Goal: Task Accomplishment & Management: Use online tool/utility

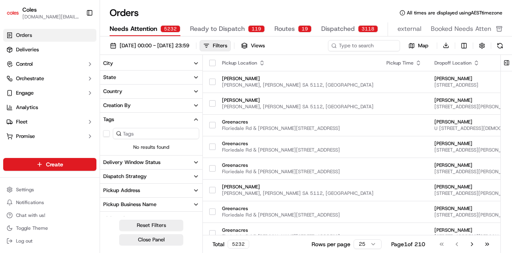
scroll to position [2, 0]
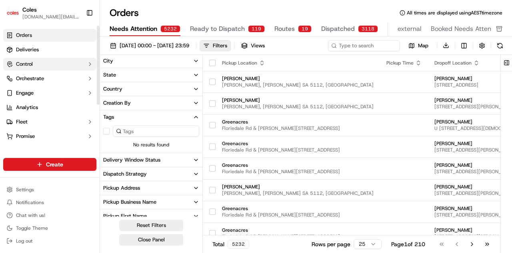
click at [52, 69] on button "Control" at bounding box center [49, 64] width 93 height 13
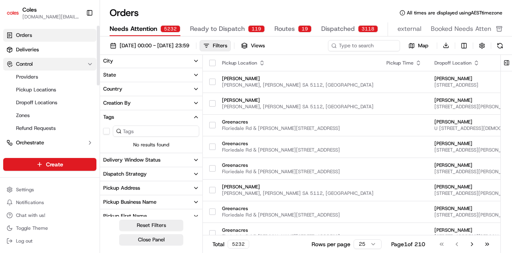
click at [52, 69] on button "Control" at bounding box center [49, 64] width 93 height 13
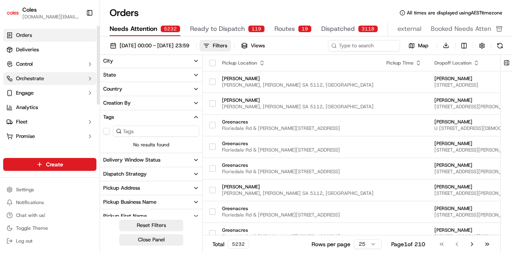
click at [57, 81] on button "Orchestrate" at bounding box center [49, 78] width 93 height 13
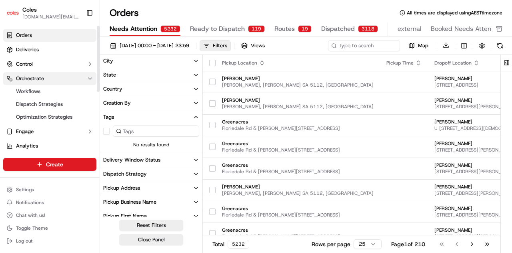
click at [57, 81] on button "Orchestrate" at bounding box center [49, 78] width 93 height 13
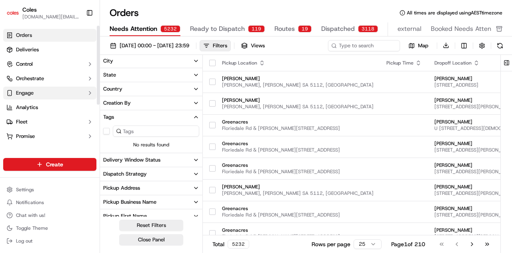
click at [63, 95] on button "Engage" at bounding box center [49, 92] width 93 height 13
click at [66, 112] on link "Analytics" at bounding box center [49, 107] width 93 height 13
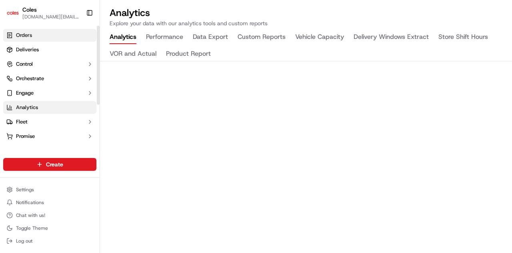
click at [23, 36] on span "Orders" at bounding box center [24, 35] width 16 height 7
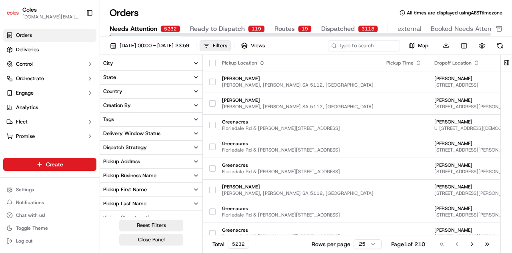
click at [358, 30] on div "3118" at bounding box center [368, 28] width 20 height 7
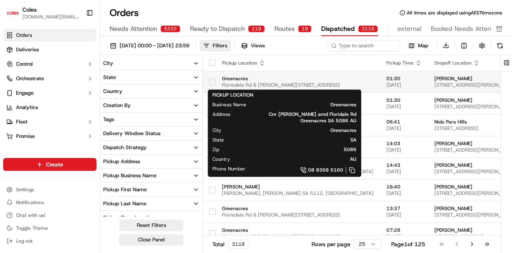
click at [298, 78] on span "Greenacres" at bounding box center [298, 78] width 152 height 6
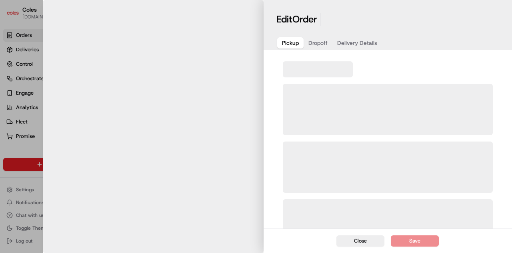
click at [298, 78] on body "Coles wei.ye@coles.com.au Toggle Sidebar Orders Deliveries Control Orchestrate …" at bounding box center [256, 126] width 512 height 253
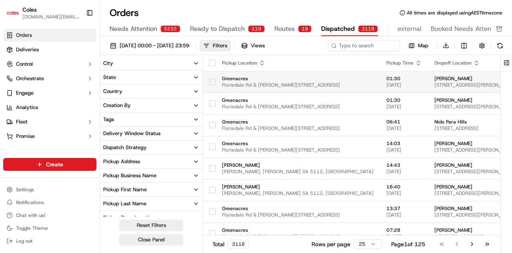
click at [298, 78] on span "Greenacres" at bounding box center [298, 78] width 152 height 6
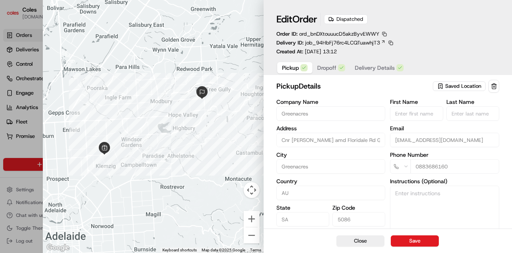
type input "+1"
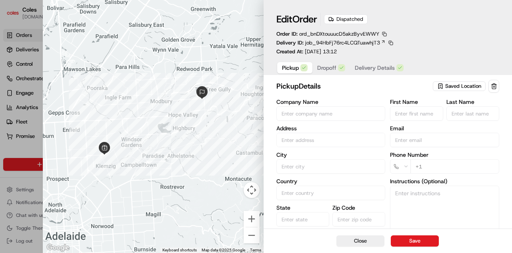
click at [10, 151] on div at bounding box center [256, 126] width 512 height 253
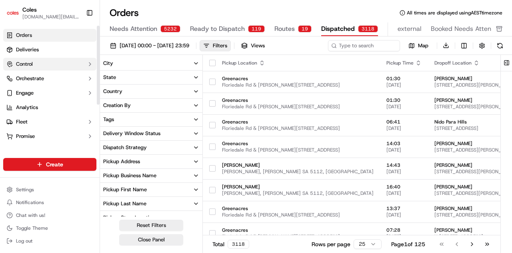
click at [20, 64] on span "Control" at bounding box center [24, 63] width 17 height 7
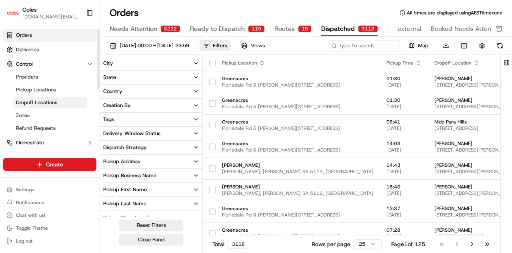
scroll to position [80, 0]
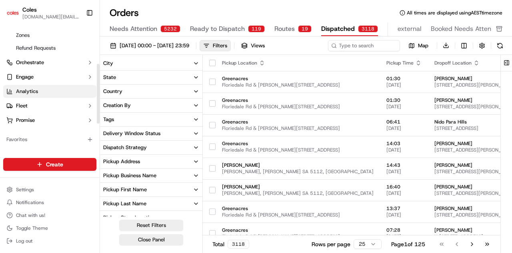
click at [42, 91] on link "Analytics" at bounding box center [49, 91] width 93 height 13
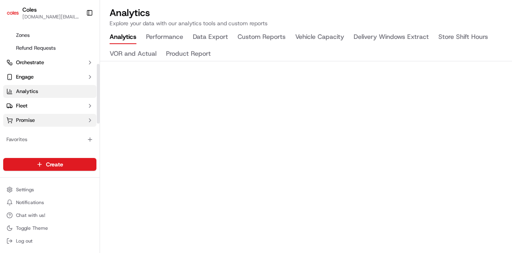
click at [51, 120] on button "Promise" at bounding box center [49, 120] width 93 height 13
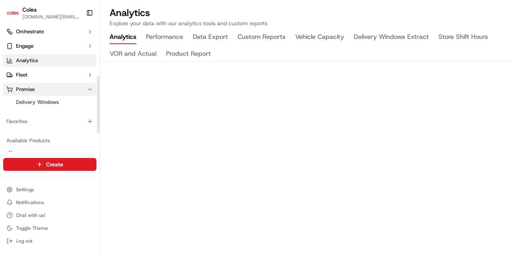
scroll to position [151, 0]
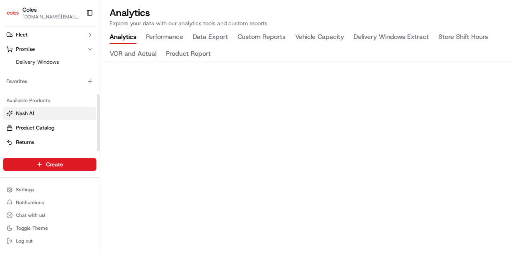
click at [49, 114] on link "Nash AI" at bounding box center [49, 113] width 87 height 7
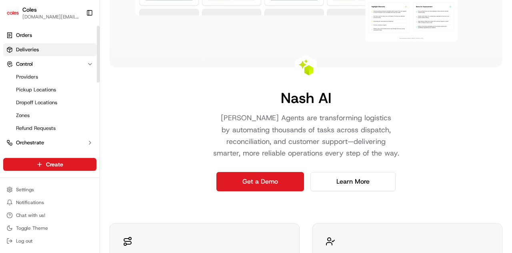
click at [28, 51] on span "Deliveries" at bounding box center [27, 49] width 23 height 7
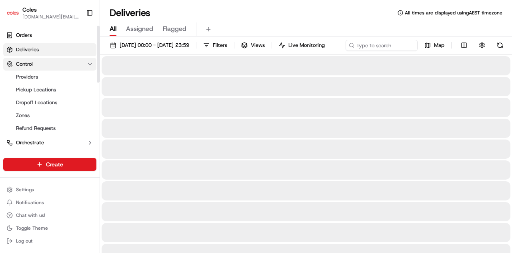
click at [26, 32] on span "Orders" at bounding box center [24, 35] width 16 height 7
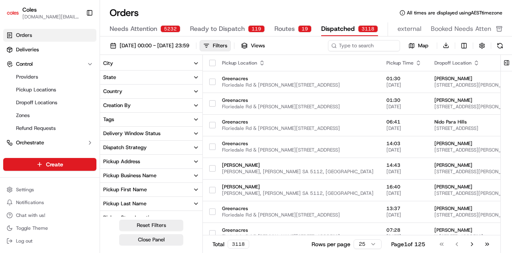
click at [162, 236] on button "Close Panel" at bounding box center [151, 239] width 64 height 11
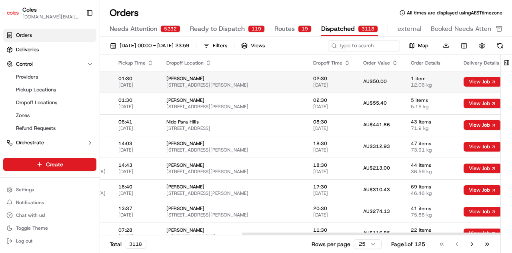
scroll to position [0, 219]
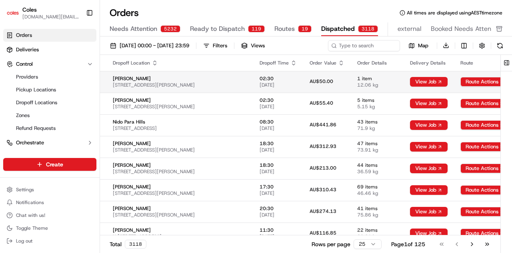
click at [487, 82] on html "Coles wei.ye@coles.com.au Toggle Sidebar Orders Deliveries Control Providers Pi…" at bounding box center [256, 126] width 512 height 253
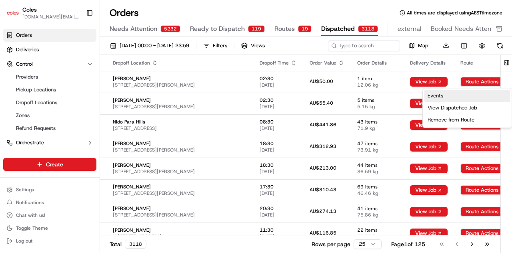
click at [483, 98] on link "Events" at bounding box center [468, 96] width 86 height 12
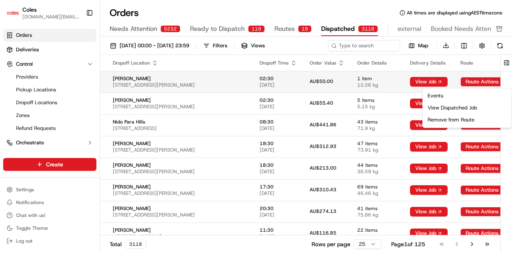
click at [487, 81] on html "Coles wei.ye@coles.com.au Toggle Sidebar Orders Deliveries Control Providers Pi…" at bounding box center [256, 126] width 512 height 253
click at [393, 82] on html "Coles wei.ye@coles.com.au Toggle Sidebar Orders Deliveries Control Providers Pi…" at bounding box center [256, 126] width 512 height 253
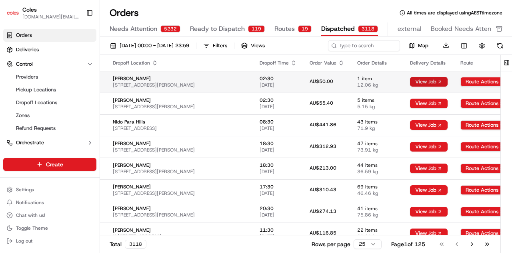
click at [410, 82] on button "View Job" at bounding box center [429, 82] width 38 height 10
click at [485, 83] on html "Coles wei.ye@coles.com.au Toggle Sidebar Orders Deliveries Control Providers Pi…" at bounding box center [256, 126] width 512 height 253
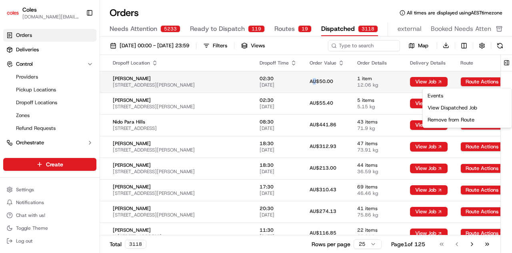
click at [271, 85] on html "Coles wei.ye@coles.com.au Toggle Sidebar Orders Deliveries Control Providers Pi…" at bounding box center [256, 126] width 512 height 253
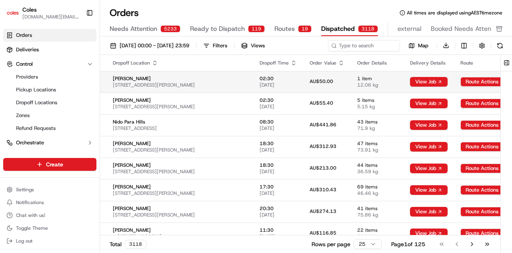
click at [271, 84] on body "Coles wei.ye@coles.com.au Toggle Sidebar Orders Deliveries Control Providers Pi…" at bounding box center [256, 126] width 512 height 253
click at [483, 84] on html "Coles wei.ye@coles.com.au Toggle Sidebar Orders Deliveries Control Providers Pi…" at bounding box center [256, 126] width 512 height 253
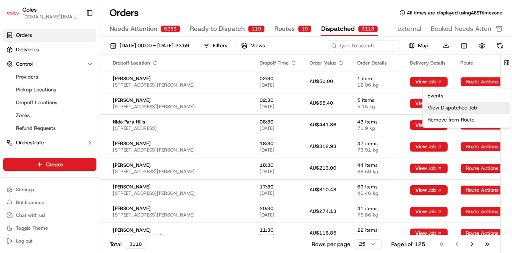
click at [478, 105] on div "View Dispatched Job" at bounding box center [468, 108] width 86 height 12
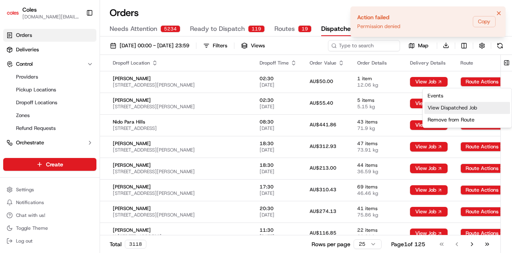
click at [475, 106] on div "View Dispatched Job" at bounding box center [468, 108] width 86 height 12
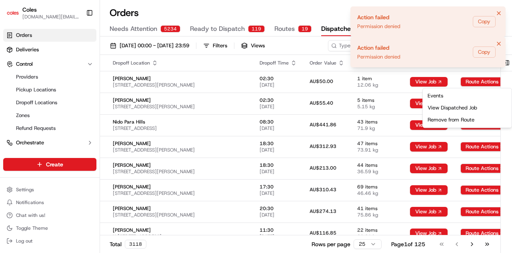
click at [497, 44] on icon "Notifications (F8)" at bounding box center [499, 43] width 6 height 6
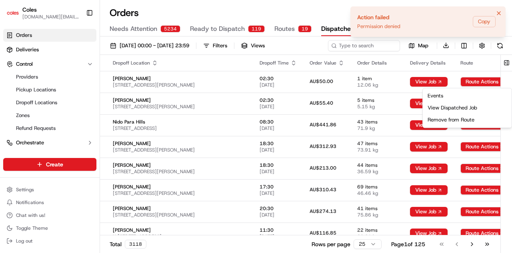
click at [499, 16] on icon "Notifications (F8)" at bounding box center [499, 13] width 6 height 6
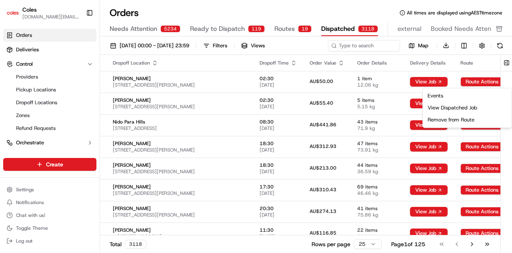
click at [505, 153] on html "Coles wei.ye@coles.com.au Toggle Sidebar Orders Deliveries Control Providers Pi…" at bounding box center [256, 126] width 512 height 253
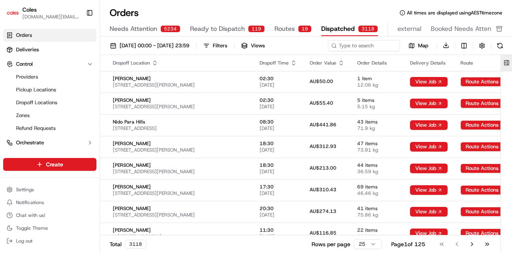
click at [507, 62] on button at bounding box center [506, 63] width 13 height 16
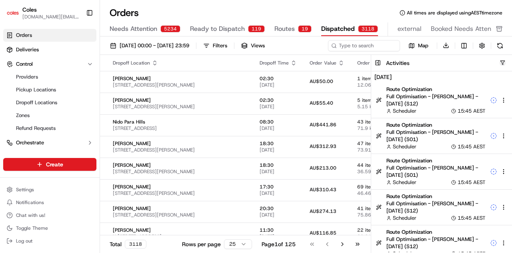
click at [501, 61] on button "button" at bounding box center [503, 63] width 6 height 6
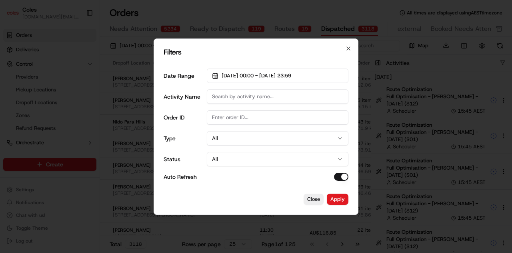
click at [219, 100] on input "Activity Name" at bounding box center [278, 96] width 142 height 14
type input "dispatch"
click at [335, 200] on button "Apply" at bounding box center [338, 198] width 22 height 11
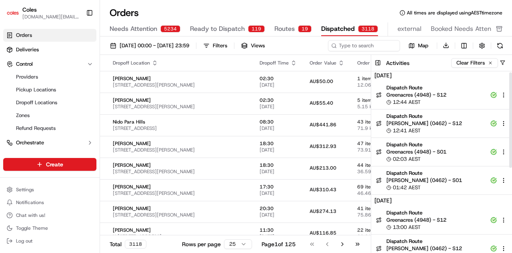
scroll to position [0, 0]
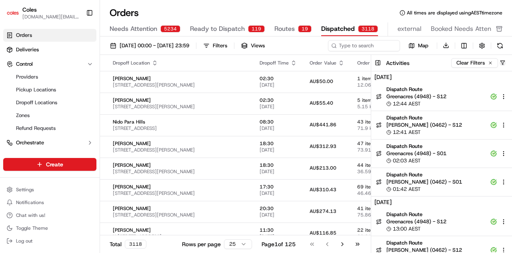
click at [502, 64] on button "button" at bounding box center [503, 63] width 6 height 6
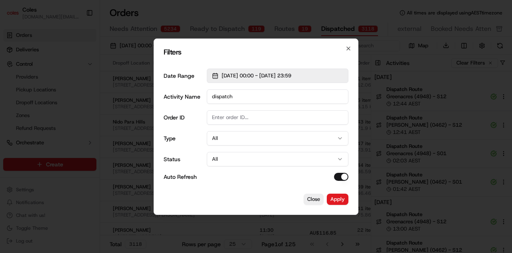
click at [255, 76] on span "01/09/2025 00:00 - 30/09/2025 23:59" at bounding box center [257, 75] width 70 height 7
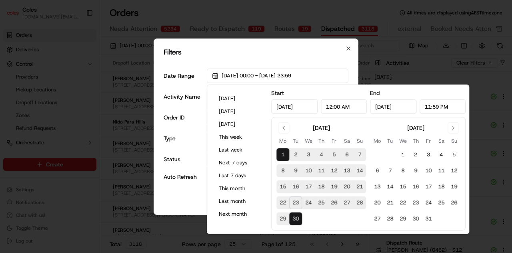
click at [293, 218] on button "30" at bounding box center [295, 218] width 13 height 13
type input "Sep 30, 2025"
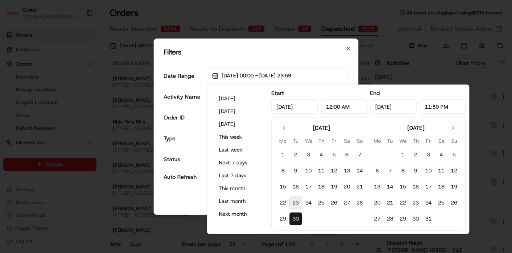
click at [293, 218] on button "30" at bounding box center [295, 218] width 13 height 13
click at [187, 202] on div "Close Apply" at bounding box center [256, 198] width 185 height 11
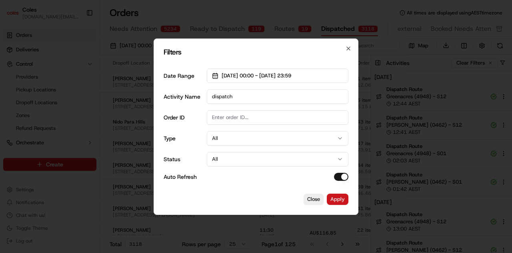
click at [335, 199] on button "Apply" at bounding box center [338, 198] width 22 height 11
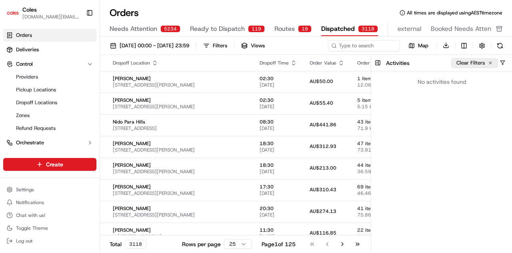
click at [479, 65] on button "Clear Filters" at bounding box center [474, 63] width 47 height 10
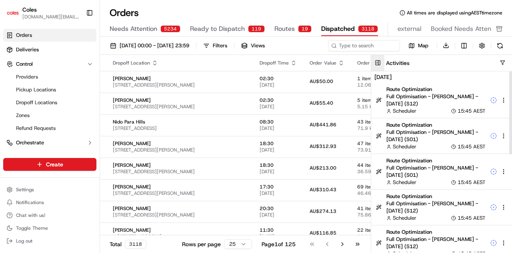
click at [381, 65] on button at bounding box center [377, 63] width 13 height 16
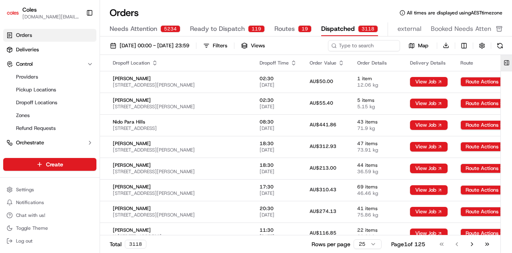
click at [505, 64] on button at bounding box center [506, 63] width 13 height 16
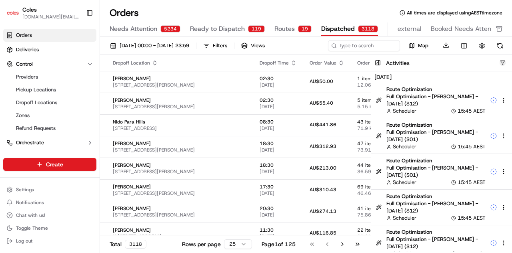
click at [503, 62] on button "button" at bounding box center [503, 63] width 6 height 6
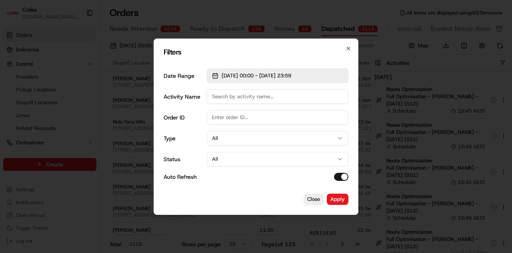
click at [252, 74] on span "01/09/2025 00:00 - 30/09/2025 23:59" at bounding box center [257, 75] width 70 height 7
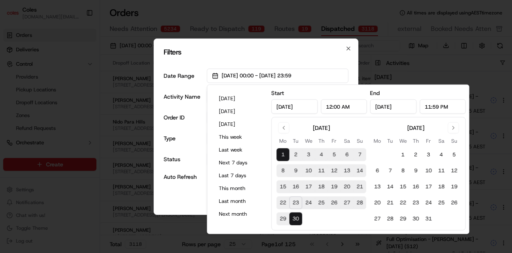
click at [282, 217] on button "29" at bounding box center [283, 218] width 13 height 13
type input "Sep 29, 2025"
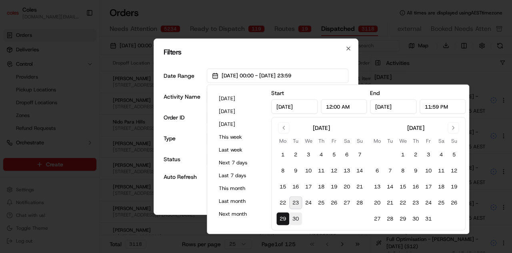
click at [293, 218] on button "30" at bounding box center [295, 218] width 13 height 13
type input "Sep 30, 2025"
click at [231, 59] on div "Filters Date Range 29/09/2025 00:00 - 30/09/2025 23:59 Activity Name Order ID T…" at bounding box center [256, 126] width 205 height 176
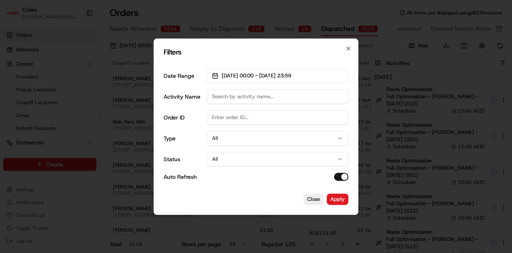
click at [243, 96] on input "Activity Name" at bounding box center [278, 96] width 142 height 14
type input "dispatch"
click at [340, 199] on button "Apply" at bounding box center [338, 198] width 22 height 11
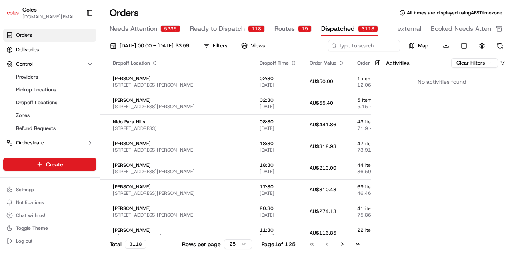
drag, startPoint x: 476, startPoint y: 63, endPoint x: 477, endPoint y: 69, distance: 6.0
click at [476, 63] on button "Clear Filters" at bounding box center [474, 63] width 47 height 10
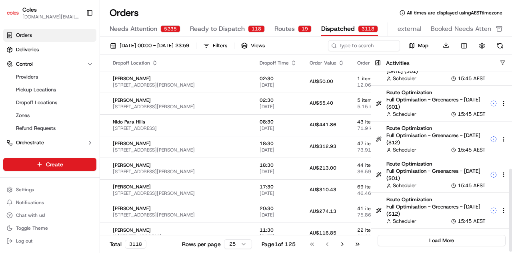
scroll to position [50, 0]
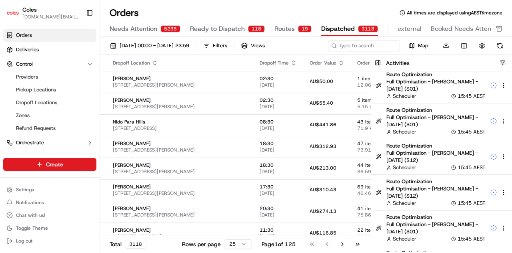
click at [502, 64] on button "button" at bounding box center [503, 63] width 6 height 6
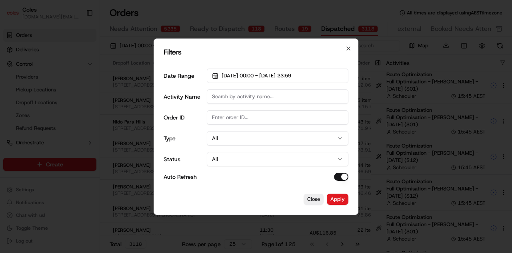
click at [298, 96] on input "Activity Name" at bounding box center [278, 96] width 142 height 14
type input "dispatch"
click at [341, 199] on button "Apply" at bounding box center [338, 198] width 22 height 11
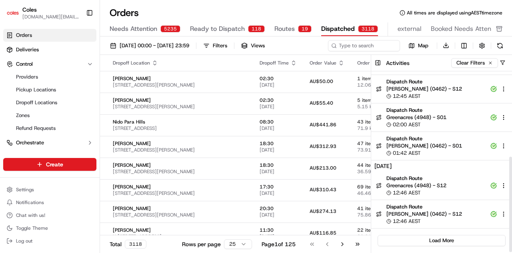
scroll to position [0, 0]
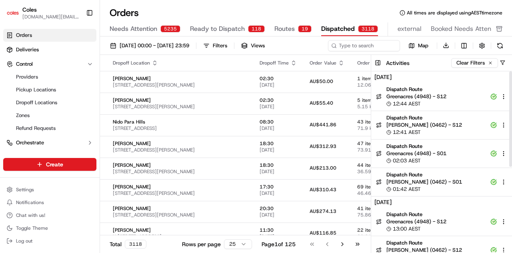
click at [435, 101] on div "12:44 AEST" at bounding box center [436, 103] width 99 height 7
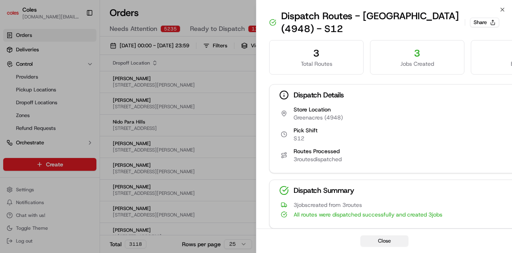
click at [393, 238] on button "Close" at bounding box center [385, 240] width 48 height 11
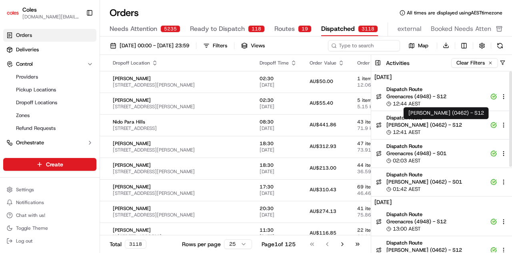
click at [457, 121] on span "Elizabeth (0462) - S12" at bounding box center [436, 124] width 99 height 7
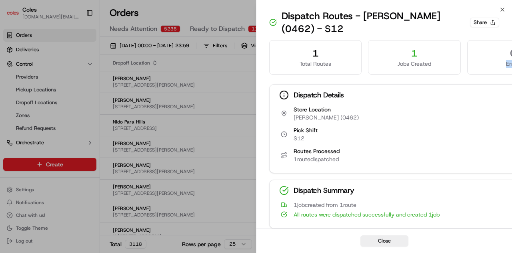
drag, startPoint x: 489, startPoint y: 73, endPoint x: 455, endPoint y: 75, distance: 34.5
click at [455, 75] on div "1 Total Routes 1 Jobs Created 0 Errors Dispatch Details Store Location Elizabet…" at bounding box center [414, 167] width 291 height 254
click at [375, 241] on button "Close" at bounding box center [385, 240] width 48 height 11
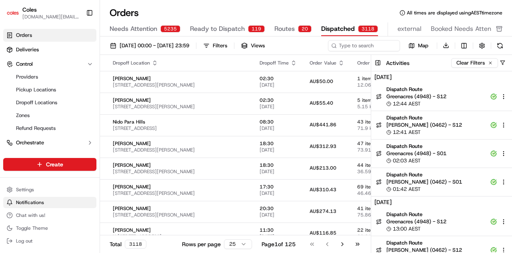
click at [54, 207] on button "Notifications" at bounding box center [49, 202] width 93 height 11
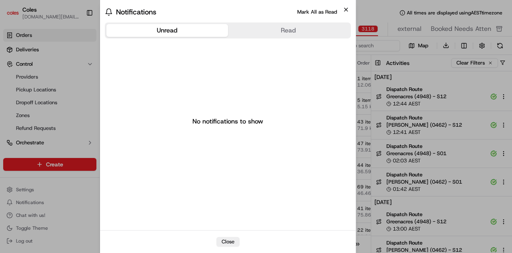
click at [346, 12] on icon "button" at bounding box center [346, 9] width 6 height 6
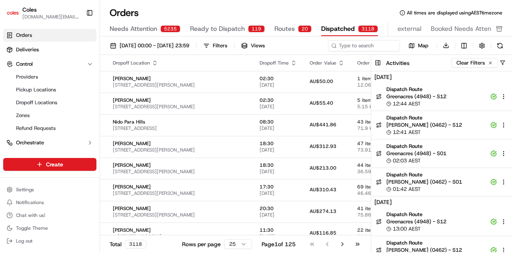
drag, startPoint x: 377, startPoint y: 62, endPoint x: 379, endPoint y: 67, distance: 5.6
click at [377, 62] on button at bounding box center [377, 63] width 13 height 16
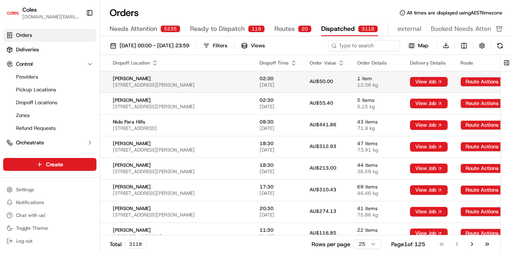
click at [310, 82] on span "AU$50.00" at bounding box center [322, 81] width 24 height 6
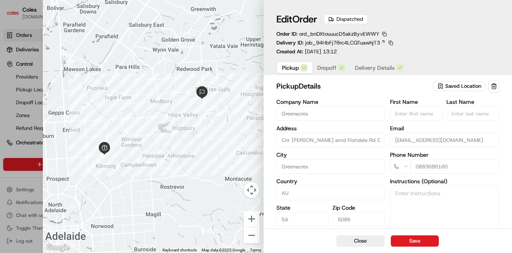
type input "+1"
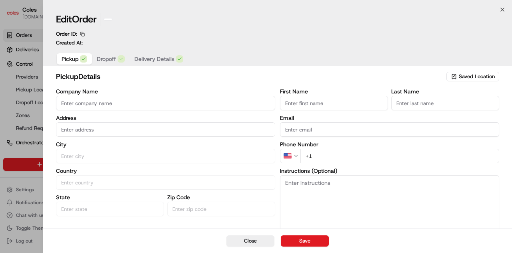
click at [17, 178] on div at bounding box center [256, 126] width 512 height 253
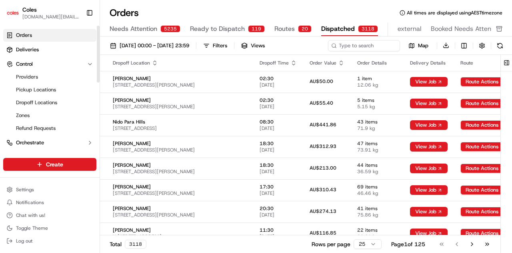
drag, startPoint x: 32, startPoint y: 52, endPoint x: 33, endPoint y: 56, distance: 4.7
click at [32, 52] on span "Deliveries" at bounding box center [27, 49] width 23 height 7
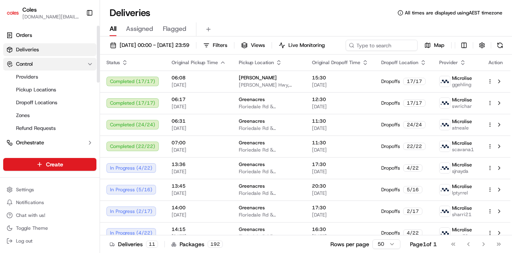
click at [25, 66] on span "Control" at bounding box center [24, 63] width 17 height 7
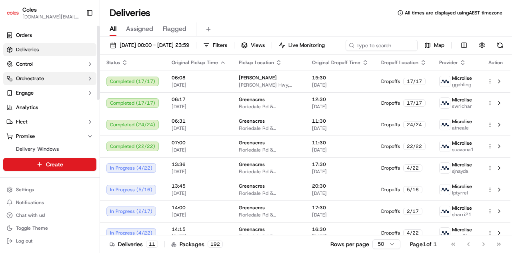
click at [31, 81] on span "Orchestrate" at bounding box center [30, 78] width 28 height 7
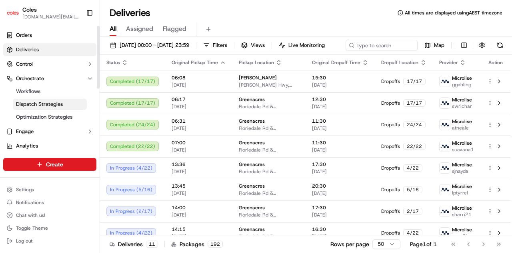
click at [38, 104] on span "Dispatch Strategies" at bounding box center [39, 103] width 47 height 7
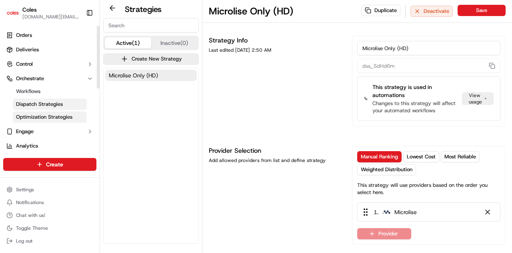
click at [45, 117] on span "Optimization Strategies" at bounding box center [44, 116] width 56 height 7
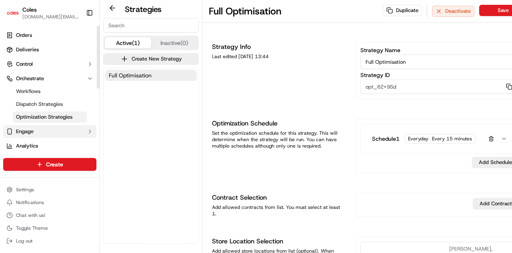
click at [37, 131] on button "Engage" at bounding box center [49, 131] width 93 height 13
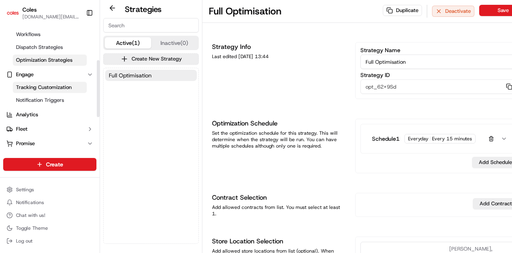
scroll to position [80, 0]
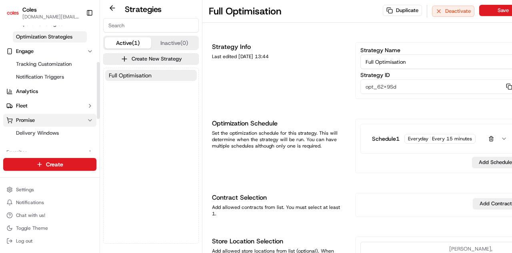
click at [88, 120] on icon "button" at bounding box center [90, 120] width 6 height 6
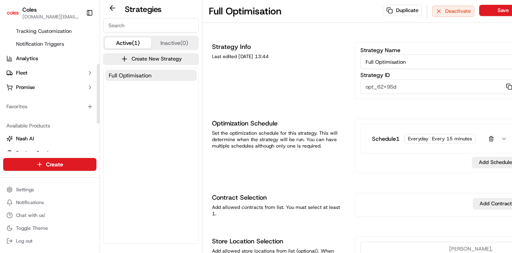
scroll to position [138, 0]
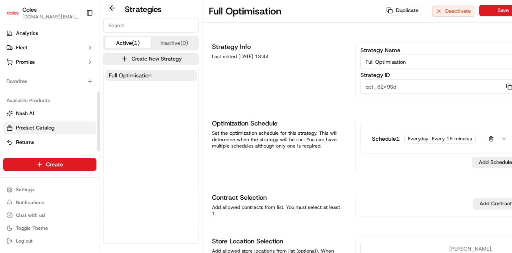
click at [45, 129] on span "Product Catalog" at bounding box center [35, 127] width 38 height 7
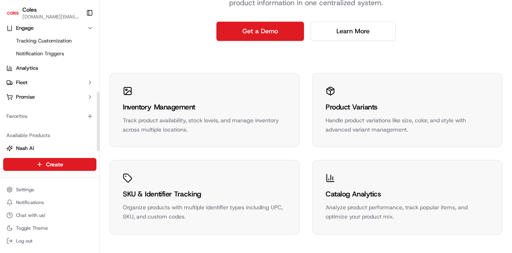
scroll to position [138, 0]
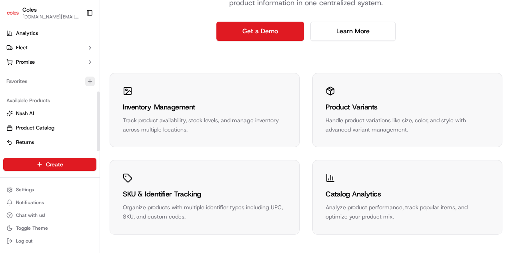
click at [87, 79] on icon "button" at bounding box center [90, 81] width 6 height 6
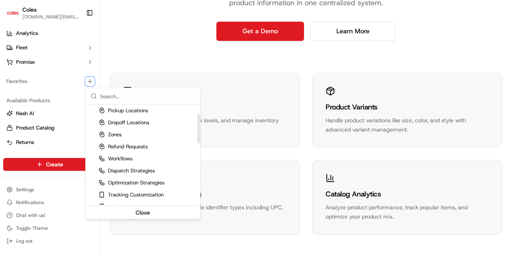
scroll to position [0, 0]
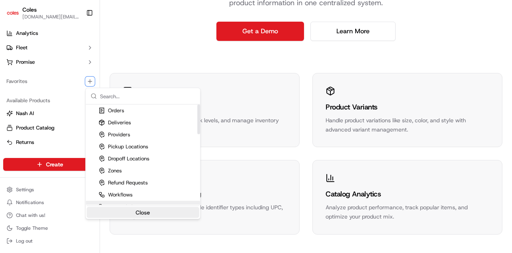
click at [137, 213] on button "Close" at bounding box center [142, 212] width 113 height 11
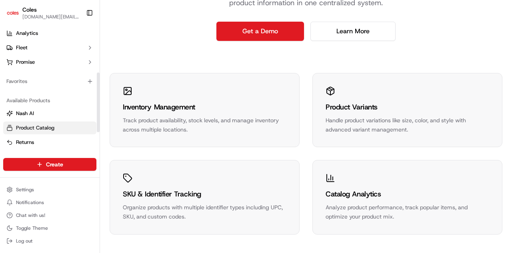
scroll to position [18, 0]
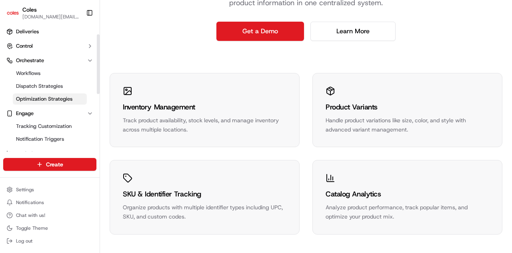
click at [44, 101] on span "Optimization Strategies" at bounding box center [44, 98] width 56 height 7
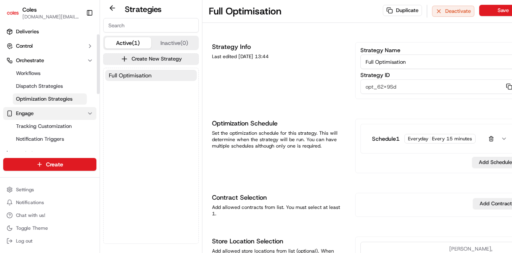
scroll to position [98, 0]
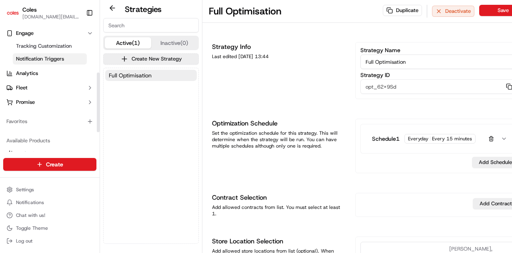
click at [44, 60] on span "Notification Triggers" at bounding box center [40, 58] width 48 height 7
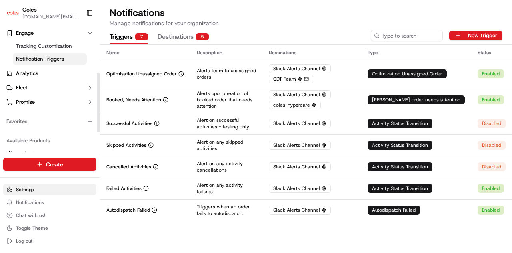
click at [41, 191] on html "Coles wei.ye@coles.com.au Toggle Sidebar Orders Deliveries Control Orchestrate …" at bounding box center [256, 126] width 512 height 253
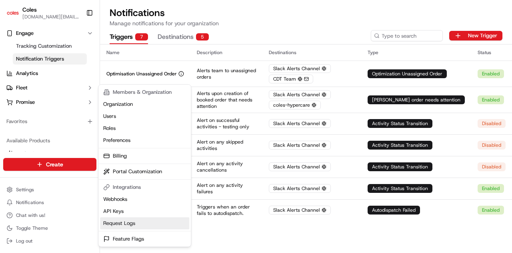
click at [130, 223] on link "Request Logs" at bounding box center [144, 223] width 89 height 12
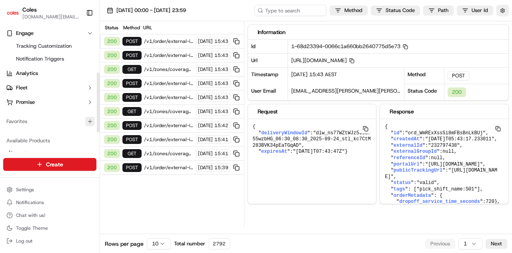
click at [90, 123] on icon "button" at bounding box center [90, 121] width 6 height 6
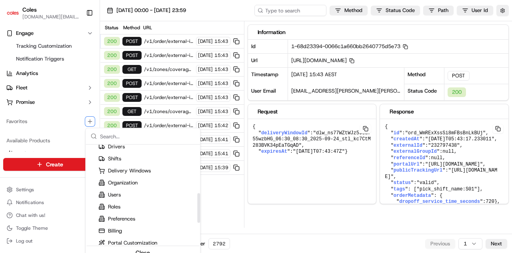
scroll to position [236, 0]
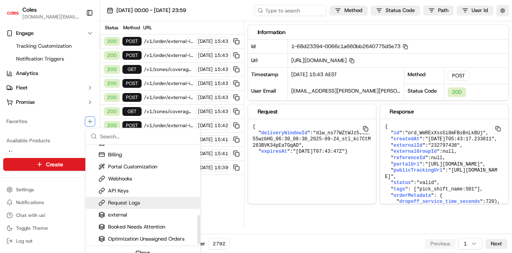
click at [136, 202] on div "Request Logs" at bounding box center [119, 202] width 42 height 7
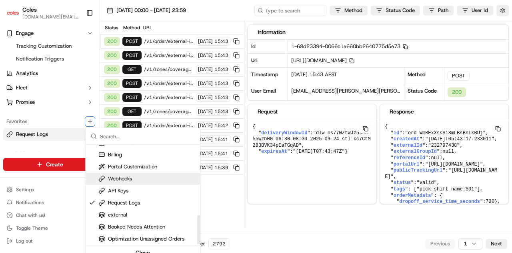
click at [240, 207] on html "Coles wei.ye@coles.com.au Toggle Sidebar Orders Deliveries Control Orchestrate …" at bounding box center [256, 126] width 512 height 253
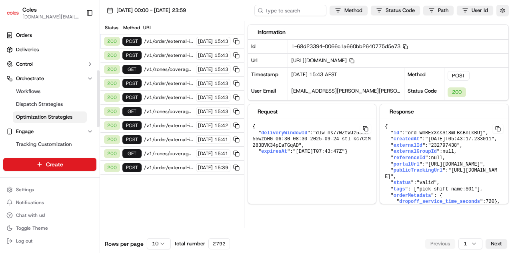
scroll to position [0, 0]
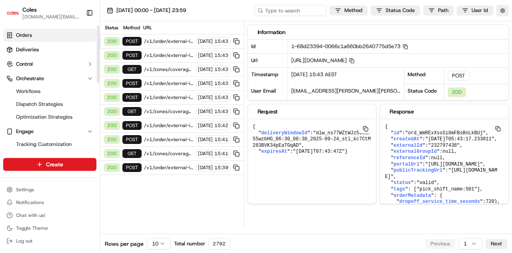
click at [36, 34] on link "Orders" at bounding box center [49, 35] width 93 height 13
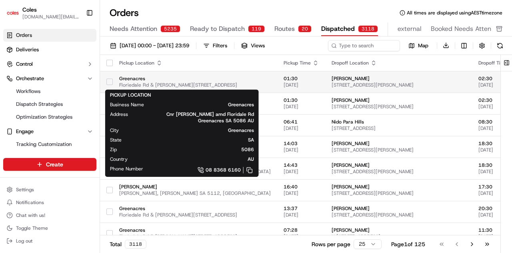
click at [216, 85] on span "Floriedale Rd & Muller Rd, Greenacres SA 5086, Australia" at bounding box center [195, 85] width 152 height 6
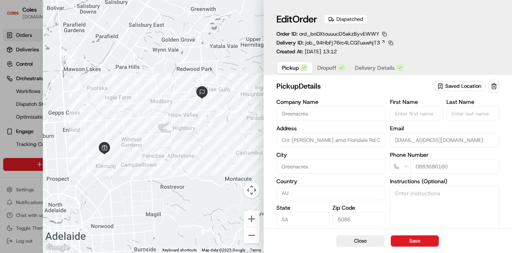
click at [371, 70] on span "Delivery Details" at bounding box center [375, 68] width 40 height 8
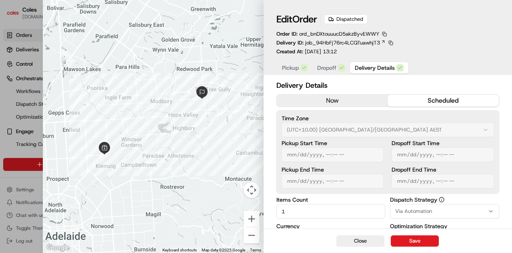
click at [328, 64] on span "Dropoff" at bounding box center [326, 68] width 19 height 8
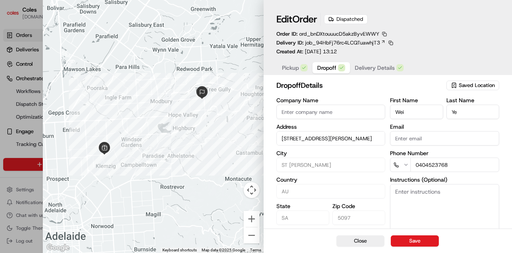
click at [290, 62] on button "Pickup" at bounding box center [294, 67] width 35 height 11
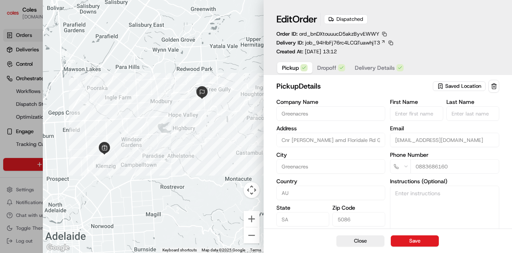
click at [326, 67] on span "Dropoff" at bounding box center [326, 68] width 19 height 8
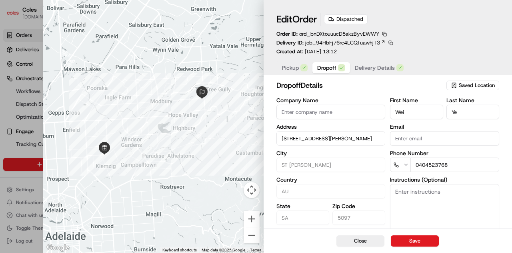
click at [377, 67] on span "Delivery Details" at bounding box center [375, 68] width 40 height 8
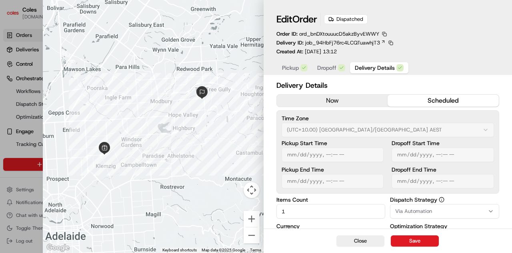
drag, startPoint x: 357, startPoint y: 237, endPoint x: 352, endPoint y: 234, distance: 6.3
click at [357, 237] on button "Close" at bounding box center [361, 240] width 48 height 11
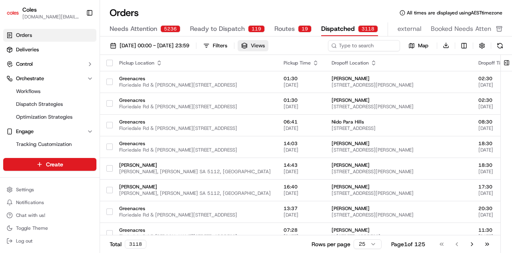
click at [269, 46] on button "Views" at bounding box center [253, 45] width 31 height 11
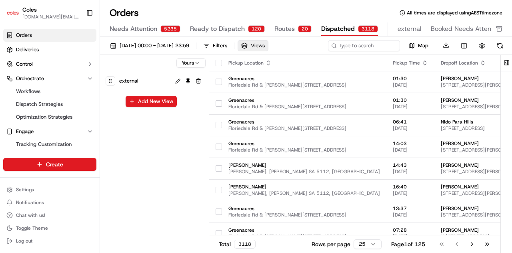
click at [265, 46] on span "Views" at bounding box center [258, 45] width 14 height 7
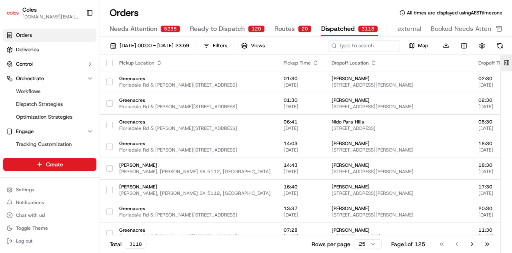
click at [505, 63] on button at bounding box center [506, 63] width 13 height 16
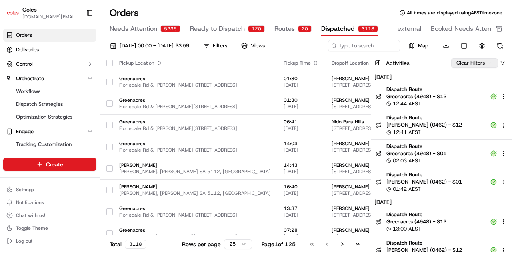
click at [497, 64] on button "Clear Filters" at bounding box center [474, 63] width 47 height 10
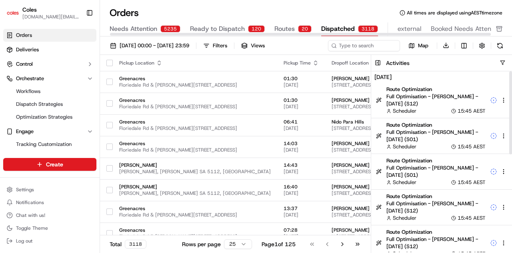
click at [373, 10] on div "Orders All times are displayed using AEST timezone" at bounding box center [306, 12] width 412 height 13
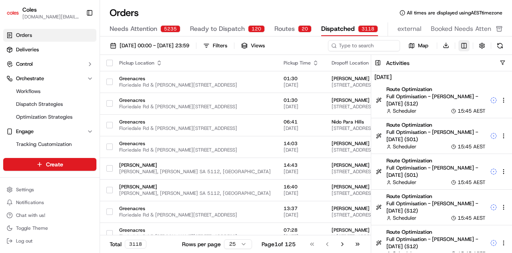
click at [464, 44] on html "Coles wei.ye@coles.com.au Toggle Sidebar Orders Deliveries Control Orchestrate …" at bounding box center [256, 126] width 512 height 253
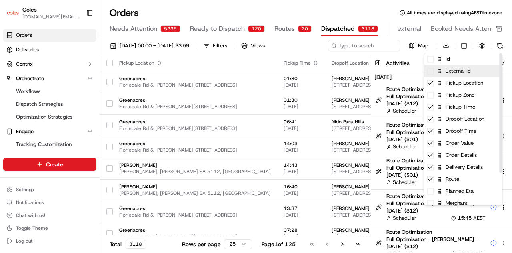
click at [434, 76] on div "External Id" at bounding box center [463, 71] width 78 height 12
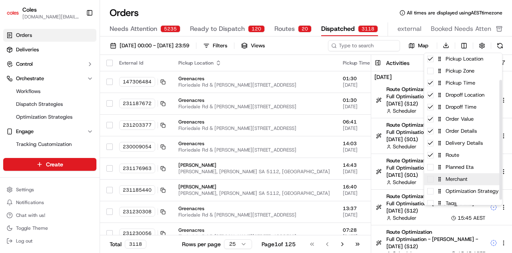
scroll to position [40, 0]
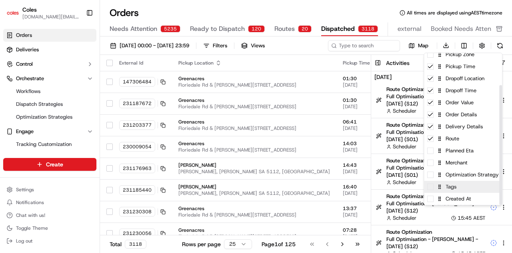
click at [432, 189] on div "Tags" at bounding box center [463, 186] width 78 height 12
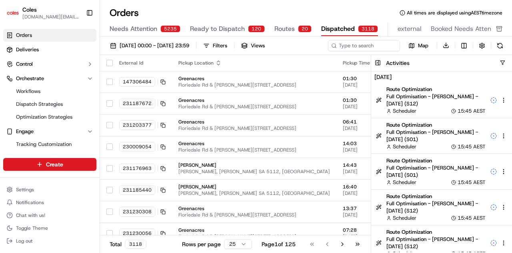
click at [371, 8] on html "Coles wei.ye@coles.com.au Toggle Sidebar Orders Deliveries Control Orchestrate …" at bounding box center [256, 126] width 512 height 253
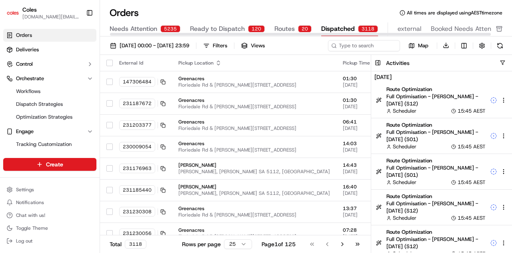
click at [370, 12] on div "Orders All times are displayed using AEST timezone" at bounding box center [306, 12] width 412 height 13
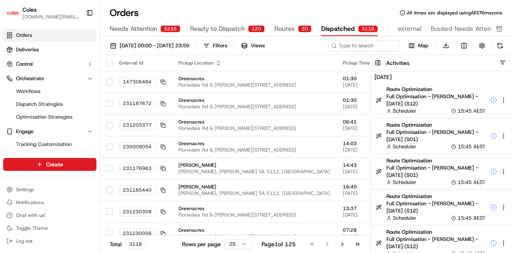
click at [351, 64] on th "Pickup Time" at bounding box center [361, 63] width 48 height 16
click at [379, 64] on button at bounding box center [377, 63] width 13 height 16
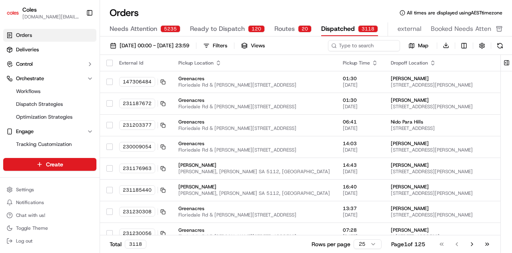
drag, startPoint x: 477, startPoint y: 65, endPoint x: 462, endPoint y: 62, distance: 15.2
click at [462, 62] on div "Dropoff Location" at bounding box center [458, 63] width 134 height 6
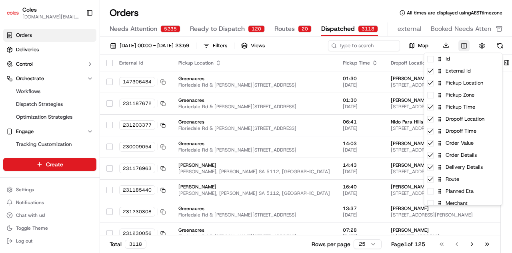
click at [468, 44] on html "Coles wei.ye@coles.com.au Toggle Sidebar Orders Deliveries Control Orchestrate …" at bounding box center [256, 126] width 512 height 253
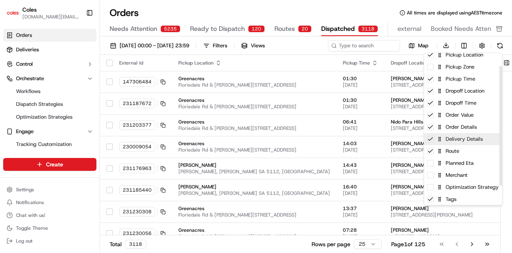
scroll to position [40, 0]
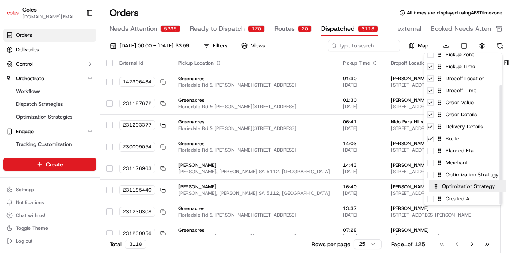
drag, startPoint x: 467, startPoint y: 189, endPoint x: 472, endPoint y: 187, distance: 5.7
drag, startPoint x: 469, startPoint y: 189, endPoint x: 469, endPoint y: 44, distance: 145.3
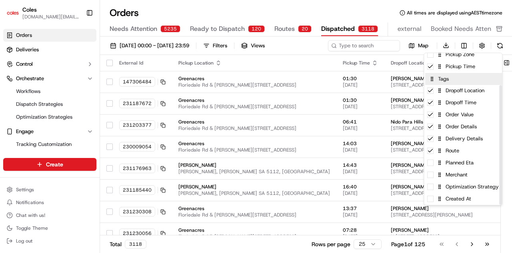
drag, startPoint x: 467, startPoint y: 192, endPoint x: 470, endPoint y: 90, distance: 101.7
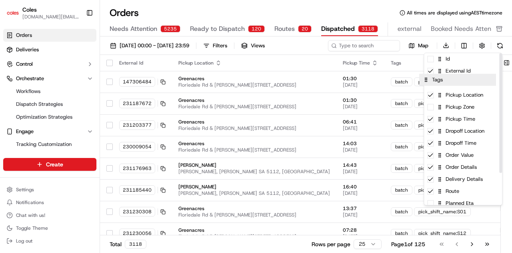
drag, startPoint x: 470, startPoint y: 124, endPoint x: 465, endPoint y: 82, distance: 41.9
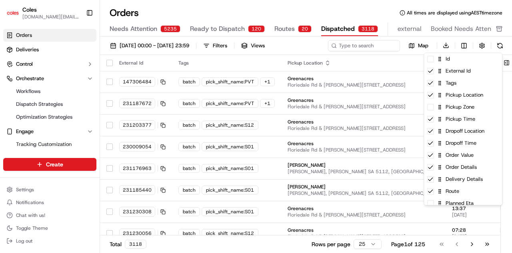
click at [205, 60] on html "Coles wei.ye@coles.com.au Toggle Sidebar Orders Deliveries Control Orchestrate …" at bounding box center [256, 126] width 512 height 253
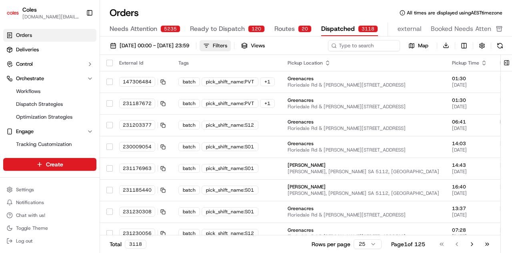
click at [231, 43] on button "Filters" at bounding box center [215, 45] width 31 height 11
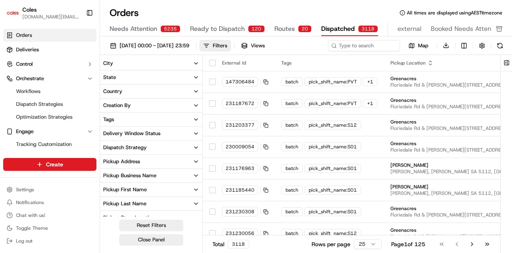
click at [151, 122] on button "Tags" at bounding box center [151, 119] width 102 height 14
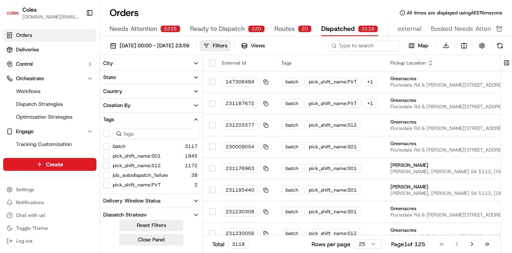
click at [106, 166] on button "pick_shift_name:S12" at bounding box center [106, 165] width 6 height 6
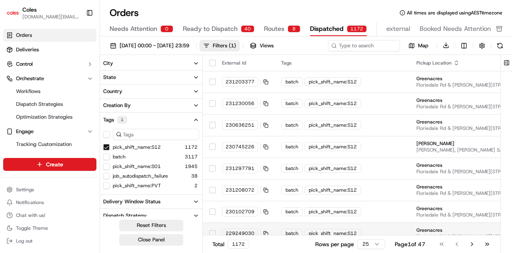
click at [156, 234] on button "Close Panel" at bounding box center [151, 239] width 64 height 11
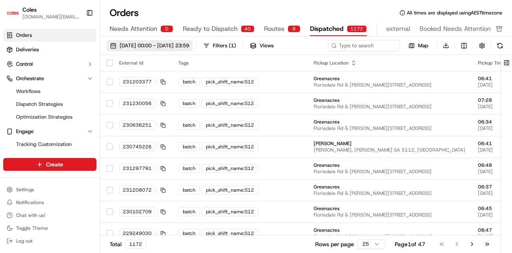
click at [189, 44] on span "01/09/2025 00:00 - 30/09/2025 23:59" at bounding box center [155, 45] width 70 height 7
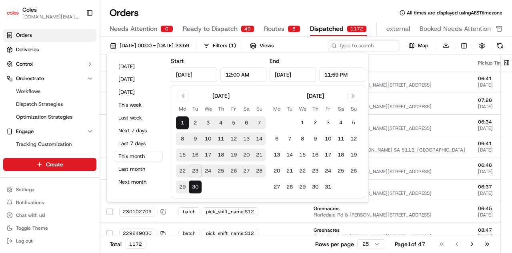
click at [182, 172] on button "22" at bounding box center [182, 170] width 13 height 13
type input "Sep 22, 2025"
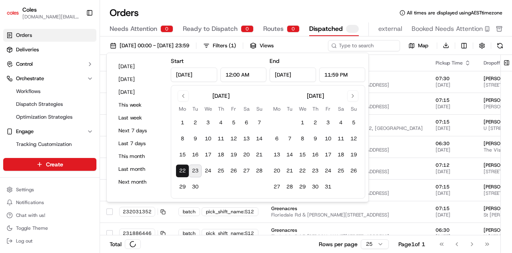
click at [194, 170] on button "23" at bounding box center [195, 170] width 13 height 13
type input "Sep 23, 2025"
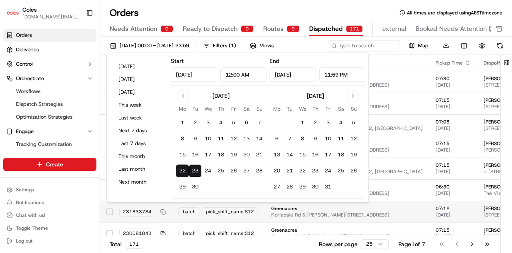
click at [241, 209] on span "pick_shift_name:S12" at bounding box center [230, 211] width 48 height 6
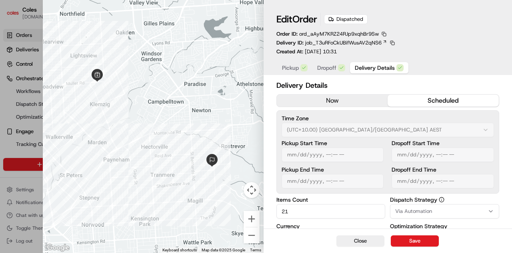
click at [16, 7] on div at bounding box center [256, 126] width 512 height 253
type input "1"
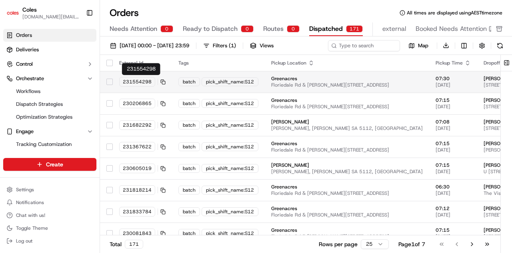
click at [135, 78] on span "231554298" at bounding box center [137, 81] width 29 height 6
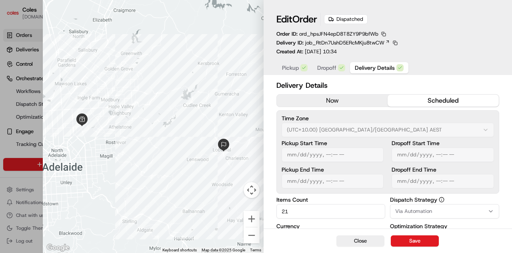
click at [14, 10] on div at bounding box center [256, 126] width 512 height 253
type input "1"
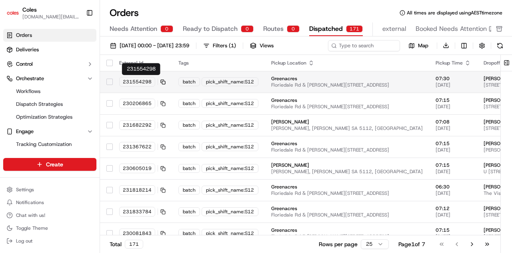
click at [162, 82] on icon at bounding box center [162, 81] width 5 height 5
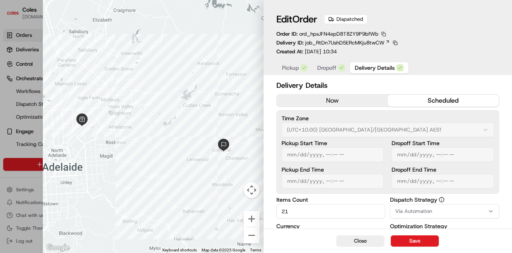
click at [385, 33] on button "button" at bounding box center [383, 33] width 7 height 7
click at [385, 34] on button "button" at bounding box center [383, 33] width 7 height 7
click at [356, 45] on button "Copy ID" at bounding box center [384, 46] width 73 height 10
click at [12, 76] on div at bounding box center [256, 126] width 512 height 253
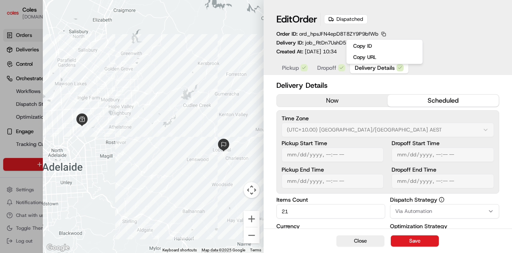
type input "1"
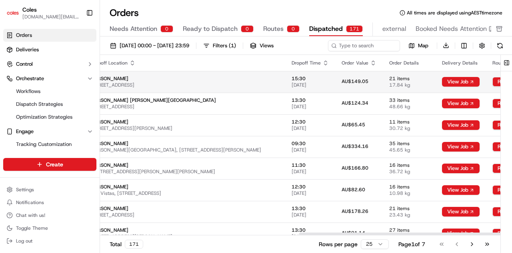
scroll to position [0, 425]
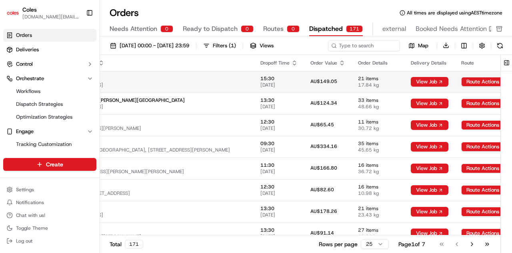
click at [485, 82] on html "Coles wei.ye@coles.com.au Toggle Sidebar Orders Deliveries Control Orchestrate …" at bounding box center [256, 126] width 512 height 253
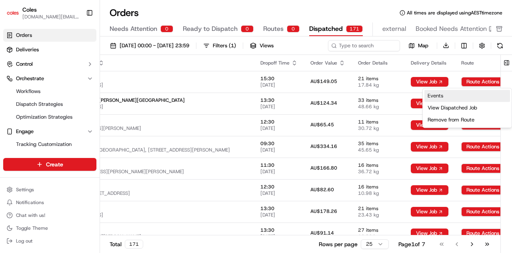
click at [475, 95] on link "Events" at bounding box center [468, 96] width 86 height 12
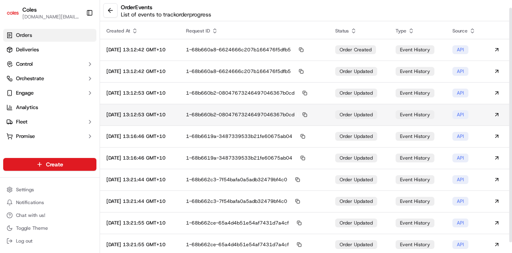
scroll to position [20, 0]
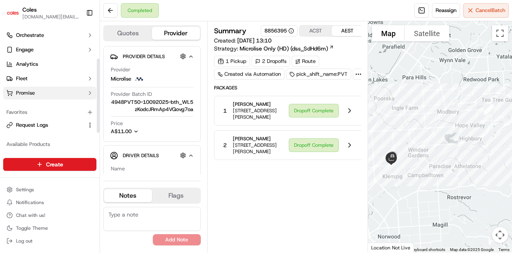
scroll to position [87, 0]
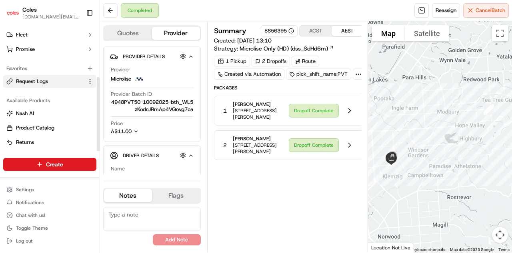
drag, startPoint x: 30, startPoint y: 82, endPoint x: 49, endPoint y: 86, distance: 18.8
click at [30, 82] on span "Request Logs" at bounding box center [32, 81] width 32 height 7
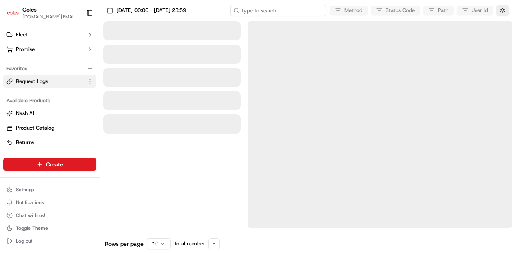
click at [281, 9] on input at bounding box center [279, 10] width 96 height 11
paste input "231554298"
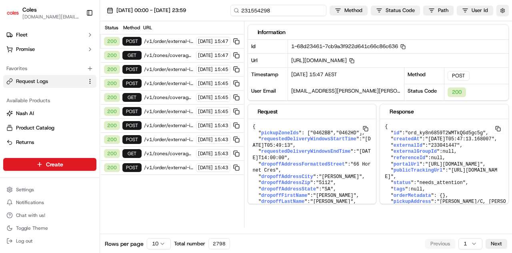
type input "231554298"
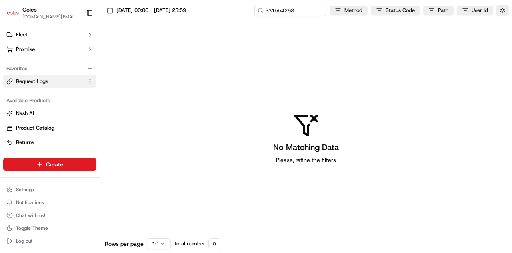
click at [254, 50] on div "No Matching Data Please, refine the filters" at bounding box center [306, 137] width 412 height 233
click at [162, 10] on span "23/09/2025 00:00 - 23/09/2025 23:59" at bounding box center [151, 10] width 70 height 7
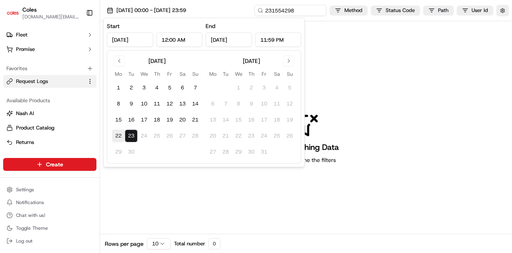
click at [120, 135] on button "22" at bounding box center [118, 135] width 13 height 13
type input "Sep 22, 2025"
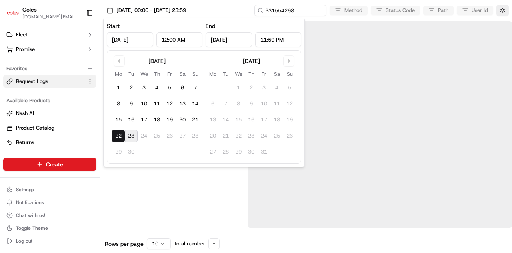
click at [131, 134] on button "23" at bounding box center [131, 135] width 13 height 13
type input "Sep 23, 2025"
click at [176, 186] on div at bounding box center [172, 124] width 138 height 206
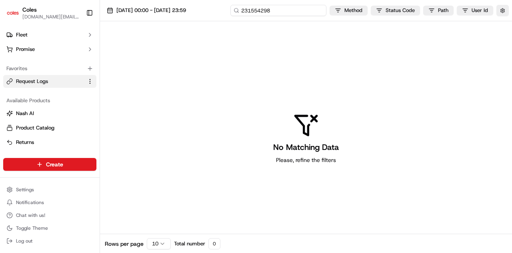
drag, startPoint x: 306, startPoint y: 12, endPoint x: 234, endPoint y: 9, distance: 72.1
click at [234, 9] on input "231554298" at bounding box center [279, 10] width 96 height 11
drag, startPoint x: 288, startPoint y: 12, endPoint x: 191, endPoint y: 11, distance: 97.7
click at [191, 11] on div "22/09/2025 00:00 - 23/09/2025 23:59 231554298 Method Status Code Path User Id" at bounding box center [306, 10] width 412 height 21
paste input "ord_hpsJFN4epD8T8ZY9P9bfWb"
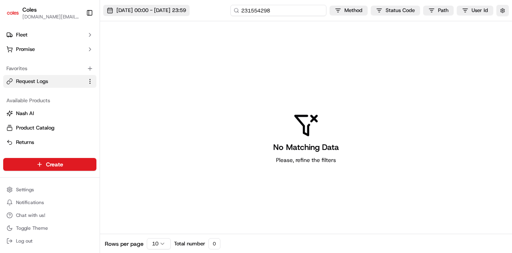
type input "ord_hpsJFN4epD8T8ZY9P9bfWb"
drag, startPoint x: 267, startPoint y: 11, endPoint x: 411, endPoint y: 48, distance: 148.8
click at [411, 48] on div "22/09/2025 00:00 - 23/09/2025 23:59 ord_hpsJFN4epD8T8ZY9P9bfWb Method Status Co…" at bounding box center [306, 116] width 412 height 233
type input "ord_hp"
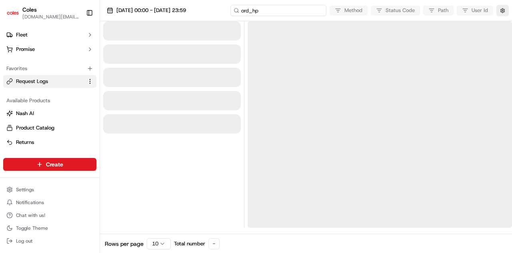
click at [311, 12] on input "ord_hp" at bounding box center [279, 10] width 96 height 11
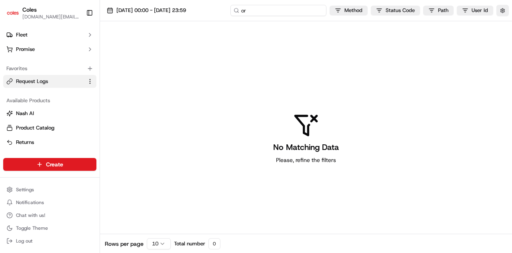
type input "o"
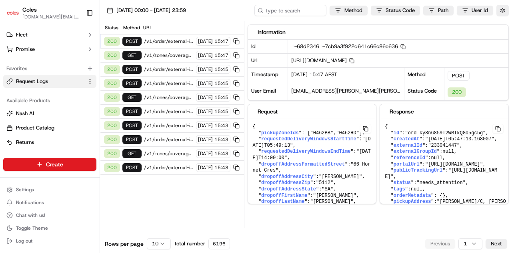
drag, startPoint x: 314, startPoint y: 68, endPoint x: 344, endPoint y: 68, distance: 29.6
click at [344, 64] on span "https://api.ap-southeast-2.usenash.com/v1/order/external-identifier/233041447/d…" at bounding box center [322, 60] width 63 height 7
copy span "233041447"
click at [277, 12] on input at bounding box center [279, 10] width 96 height 11
paste input "233041447"
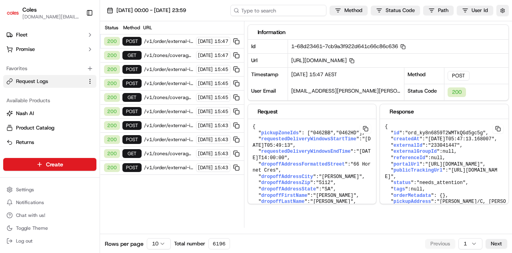
type input "233041447"
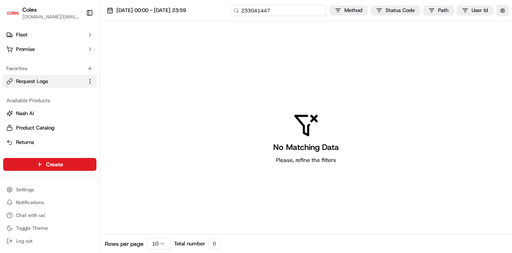
click at [303, 11] on input "233041447" at bounding box center [279, 10] width 96 height 11
drag, startPoint x: 303, startPoint y: 11, endPoint x: 240, endPoint y: 13, distance: 62.9
click at [240, 13] on input "233041447" at bounding box center [279, 10] width 96 height 11
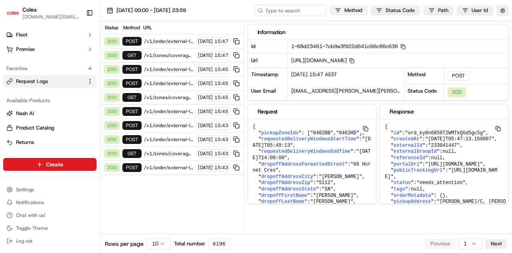
click at [351, 8] on html "Coles wei.ye@coles.com.au Toggle Sidebar Orders Deliveries Control Orchestrate …" at bounding box center [256, 126] width 512 height 253
click at [279, 11] on input at bounding box center [279, 10] width 96 height 11
type input "/vi"
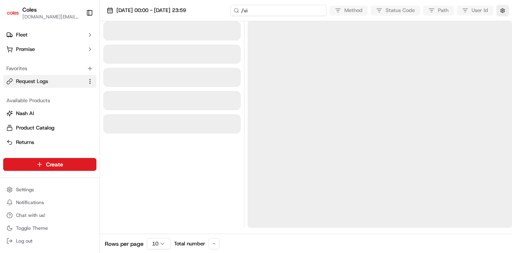
click at [280, 11] on input "/vi" at bounding box center [279, 10] width 96 height 11
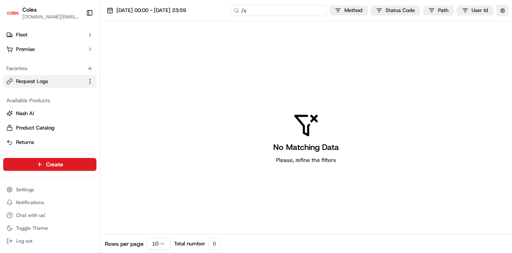
type input "/v1"
click at [280, 10] on input "/v1" at bounding box center [279, 10] width 96 height 11
type input "/"
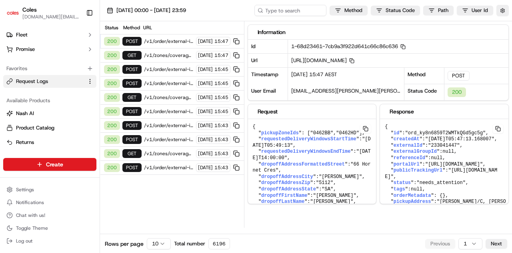
drag, startPoint x: 280, startPoint y: 10, endPoint x: 323, endPoint y: 80, distance: 81.4
click at [323, 80] on div "23/09/2025 15:47 AEST" at bounding box center [346, 76] width 116 height 16
click at [164, 83] on span "/v1/order/external-identifier/232578491/delivery-window" at bounding box center [169, 83] width 50 height 6
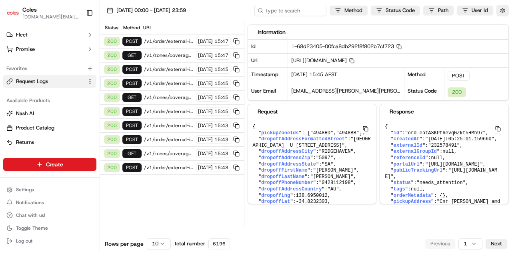
click at [165, 96] on span "/v1/zones/coverage?city_zipcode=RIDGEHAVEN_5097" at bounding box center [169, 97] width 50 height 6
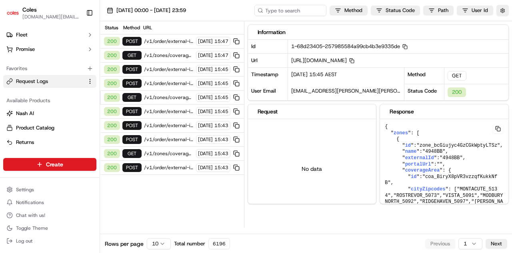
click at [167, 118] on div "200 POST /v1/order/external-identifier/232797438/delivery-window/book 23/09/202…" at bounding box center [172, 125] width 144 height 14
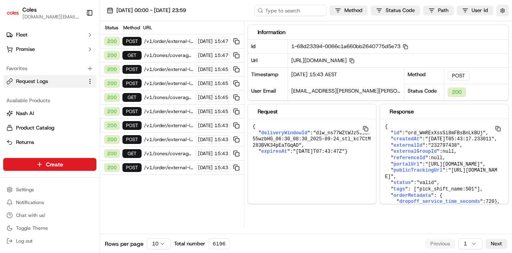
click at [172, 146] on div "200 GET /v1/zones/coverage?city_zipcode=GREENACRES_5086 23/09/2025 15:43" at bounding box center [172, 153] width 144 height 14
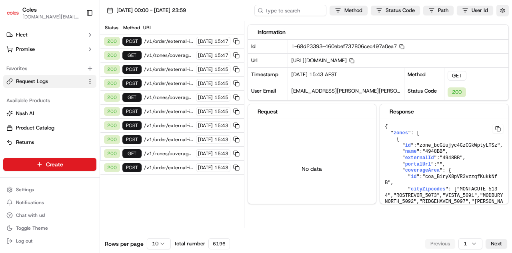
drag, startPoint x: 170, startPoint y: 163, endPoint x: 178, endPoint y: 171, distance: 11.6
click at [170, 164] on span "/v1/order/external-identifier/232797438/delivery-window" at bounding box center [169, 167] width 50 height 6
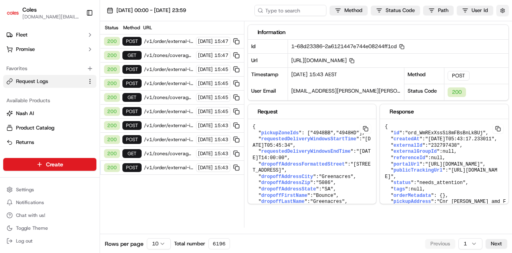
click at [503, 11] on button "button" at bounding box center [503, 10] width 12 height 11
click at [359, 11] on html "Coles wei.ye@coles.com.au Toggle Sidebar Orders Deliveries Control Orchestrate …" at bounding box center [256, 126] width 512 height 253
click at [390, 11] on html "Coles wei.ye@coles.com.au Toggle Sidebar Orders Deliveries Control Orchestrate …" at bounding box center [256, 126] width 512 height 253
click at [406, 10] on html "Coles wei.ye@coles.com.au Toggle Sidebar Orders Deliveries Control Orchestrate …" at bounding box center [256, 126] width 512 height 253
click at [430, 10] on html "Coles wei.ye@coles.com.au Toggle Sidebar Orders Deliveries Control Orchestrate …" at bounding box center [256, 126] width 512 height 253
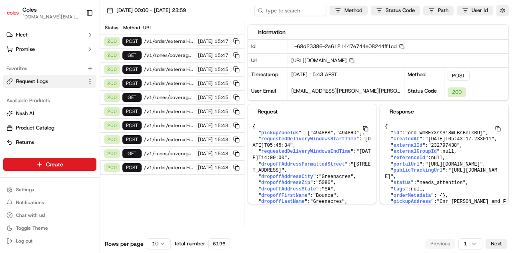
click at [430, 10] on html "Coles wei.ye@coles.com.au Toggle Sidebar Orders Deliveries Control Orchestrate …" at bounding box center [256, 126] width 512 height 253
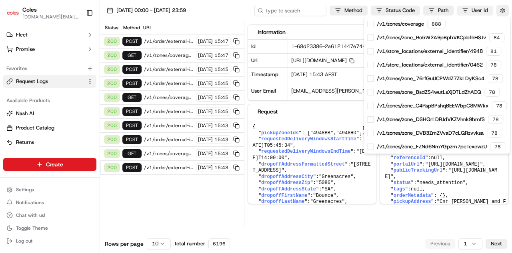
click at [475, 11] on html "Coles wei.ye@coles.com.au Toggle Sidebar Orders Deliveries Control Orchestrate …" at bounding box center [256, 126] width 512 height 253
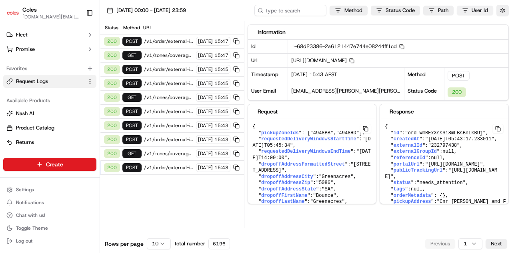
click at [478, 8] on html "Coles wei.ye@coles.com.au Toggle Sidebar Orders Deliveries Control Orchestrate …" at bounding box center [256, 126] width 512 height 253
click at [164, 183] on html "Coles wei.ye@coles.com.au Toggle Sidebar Orders Deliveries Control Orchestrate …" at bounding box center [256, 126] width 512 height 253
click at [108, 9] on button "22/09/2025 00:00 - 23/09/2025 23:59" at bounding box center [146, 10] width 86 height 11
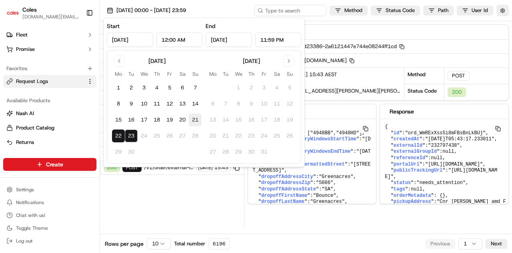
click at [191, 122] on button "21" at bounding box center [195, 119] width 13 height 13
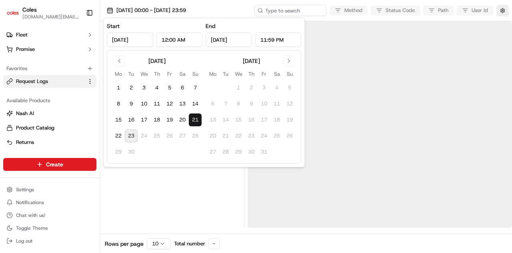
type input "Sep 21, 2025"
click at [132, 136] on button "23" at bounding box center [131, 135] width 13 height 13
type input "Sep 23, 2025"
click at [160, 175] on div at bounding box center [172, 124] width 138 height 206
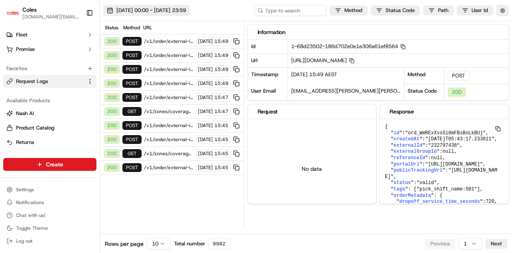
click at [113, 10] on button "21/09/2025 00:00 - 23/09/2025 23:59" at bounding box center [146, 10] width 86 height 11
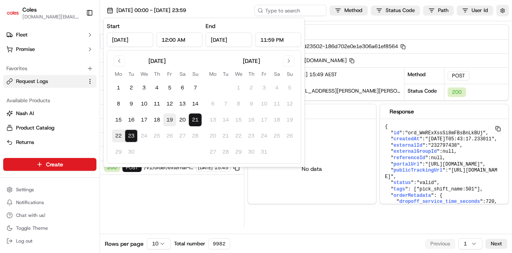
click at [170, 118] on button "19" at bounding box center [169, 119] width 13 height 13
type input "Sep 19, 2025"
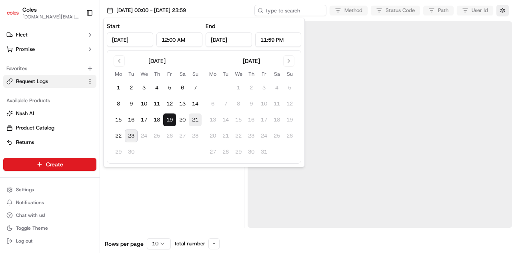
click at [194, 121] on button "21" at bounding box center [195, 119] width 13 height 13
type input "Sep 21, 2025"
click at [186, 187] on div at bounding box center [172, 124] width 138 height 206
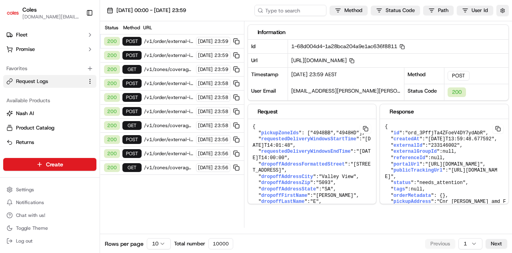
click at [162, 245] on html "Coles wei.ye@coles.com.au Toggle Sidebar Orders Deliveries Control Orchestrate …" at bounding box center [256, 126] width 512 height 253
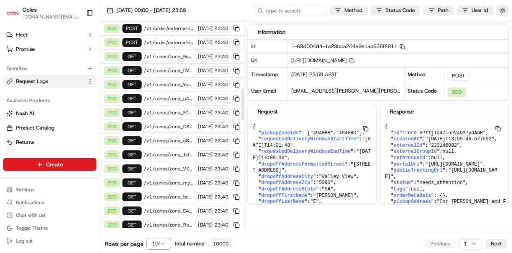
scroll to position [87, 0]
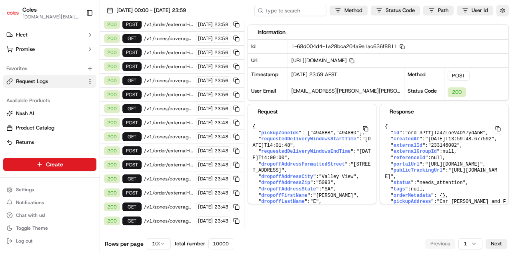
drag, startPoint x: 314, startPoint y: 68, endPoint x: 343, endPoint y: 69, distance: 28.8
click at [343, 64] on span "https://api.ap-southeast-2.usenash.com/v1/order/external-identifier/233146002/d…" at bounding box center [322, 60] width 63 height 7
copy span "233146002"
click at [287, 11] on input at bounding box center [279, 10] width 96 height 11
paste input "233146002"
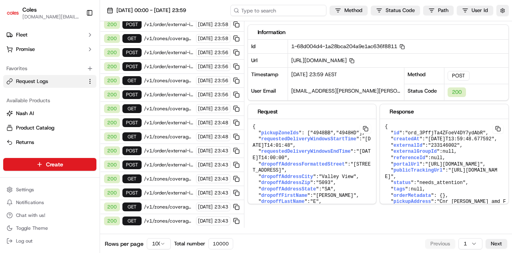
type input "233146002"
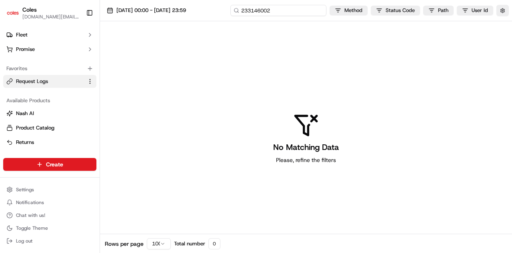
drag, startPoint x: 308, startPoint y: 10, endPoint x: 284, endPoint y: 62, distance: 56.9
click at [240, 12] on div "233146002" at bounding box center [279, 10] width 96 height 11
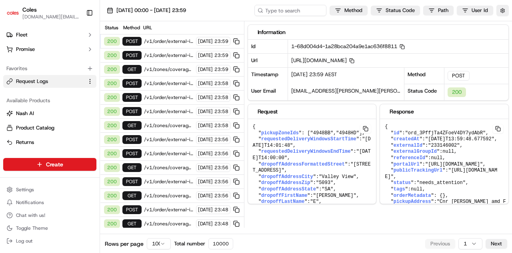
click at [317, 79] on div "21/09/2025 23:59 AEST" at bounding box center [346, 76] width 116 height 16
click at [290, 13] on input at bounding box center [279, 10] width 96 height 11
type input "wei.ye"
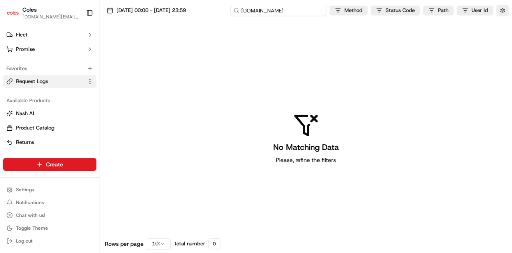
click at [290, 14] on input "wei.ye" at bounding box center [279, 10] width 96 height 11
type input "w"
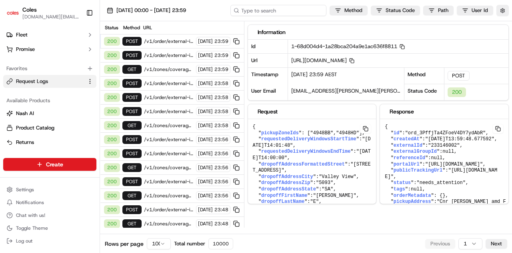
click at [290, 13] on input at bounding box center [279, 10] width 96 height 11
type input "ben"
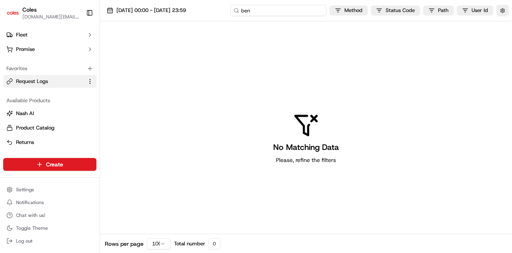
click at [291, 12] on input "ben" at bounding box center [279, 10] width 96 height 11
type input "b"
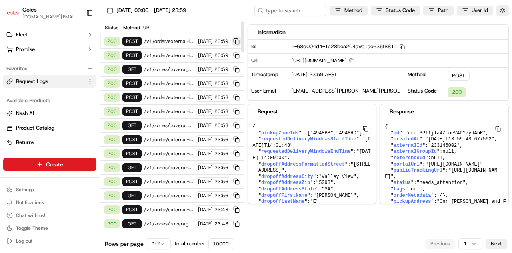
click at [238, 40] on button at bounding box center [236, 41] width 9 height 9
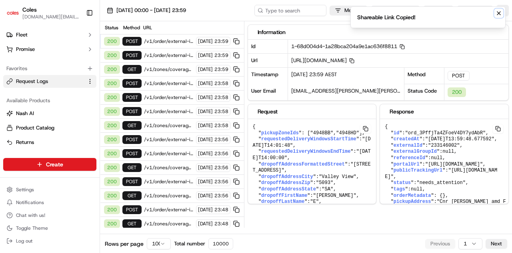
click at [503, 12] on button "Notifications (F8)" at bounding box center [499, 13] width 10 height 10
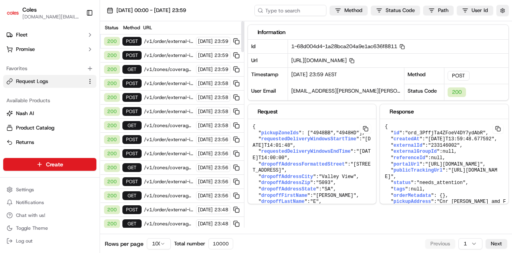
click at [165, 122] on span "/v1/zones/coverage?city_zipcode=GUMERACHA_5233" at bounding box center [169, 125] width 50 height 6
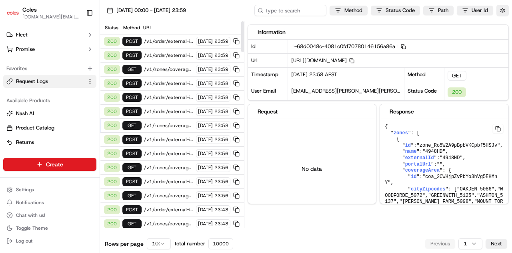
click at [168, 142] on div "200 POST /v1/order/external-identifier/231181772/delivery-window/book 21/09/202…" at bounding box center [172, 139] width 144 height 14
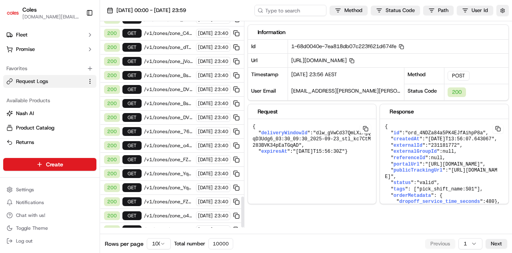
scroll to position [1167, 0]
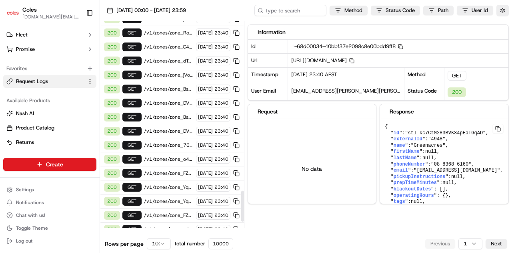
scroll to position [1127, 0]
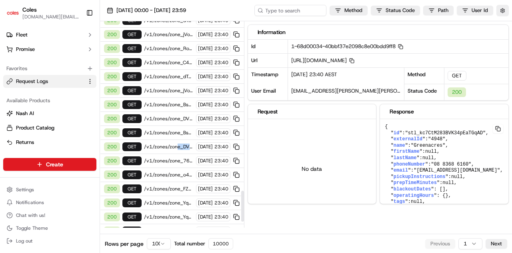
click at [175, 140] on div "200 GET /v1/zones/zone_DVB3ZmZVvaD7cLQRzvvksa 21/09/2025 23:40" at bounding box center [172, 147] width 144 height 14
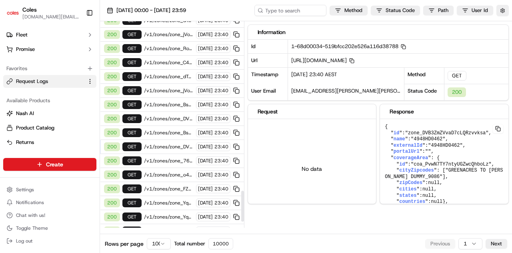
click at [177, 115] on span "/v1/zones/zone_DVB3ZmZVvaD7cLQRzvvksa" at bounding box center [169, 118] width 50 height 6
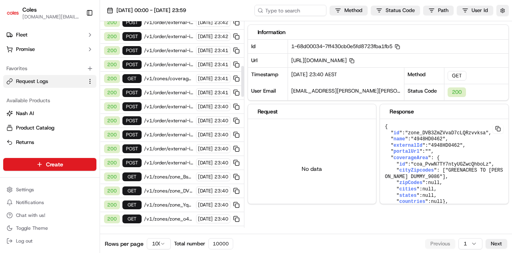
scroll to position [0, 0]
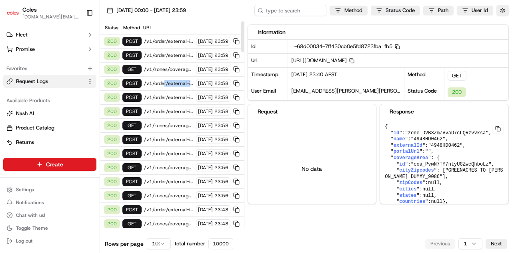
click at [162, 85] on div "200 POST /v1/order/external-identifier/232448314/delivery-window/book 21/09/202…" at bounding box center [172, 83] width 144 height 14
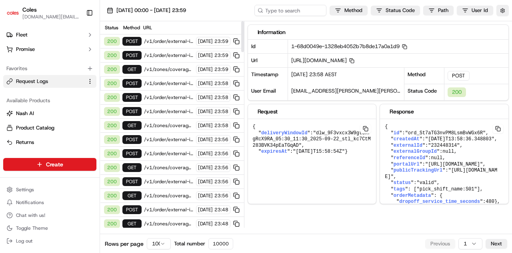
click at [150, 83] on span "/v1/order/external-identifier/232448314/delivery-window/book" at bounding box center [169, 83] width 50 height 6
click at [163, 128] on div "200 GET /v1/zones/coverage?city_zipcode=GUMERACHA_5233 21/09/2025 23:58" at bounding box center [172, 125] width 144 height 14
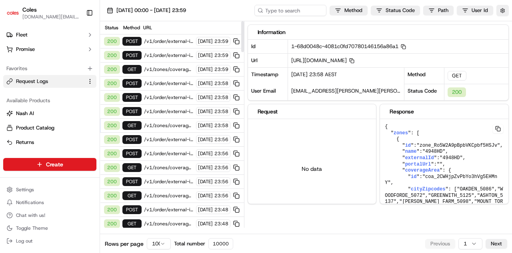
click at [168, 156] on div "200 POST /v1/order/external-identifier/231181772/delivery-window 21/09/2025 23:…" at bounding box center [172, 153] width 144 height 14
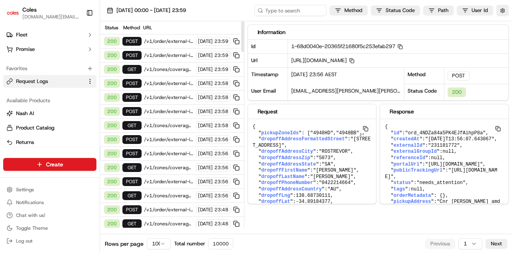
click at [164, 100] on div "200 POST /v1/order/external-identifier/232448314/delivery-window 21/09/2025 23:…" at bounding box center [172, 97] width 144 height 14
click at [163, 91] on div "200 POST /v1/order/external-identifier/232448314/delivery-window 21/09/2025 23:…" at bounding box center [172, 97] width 144 height 14
click at [468, 10] on html "Coles wei.ye@coles.com.au Toggle Sidebar Orders Deliveries Control Orchestrate …" at bounding box center [256, 126] width 512 height 253
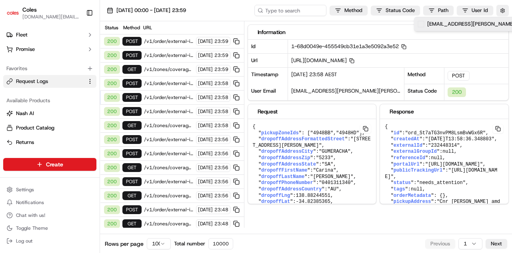
click at [422, 26] on span at bounding box center [421, 24] width 6 height 6
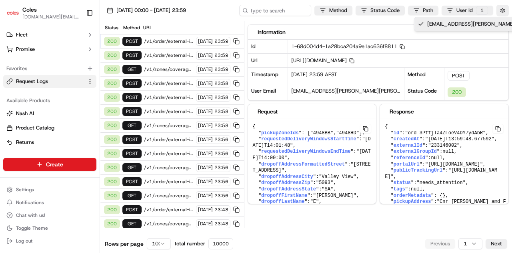
click at [419, 23] on icon at bounding box center [421, 24] width 6 height 6
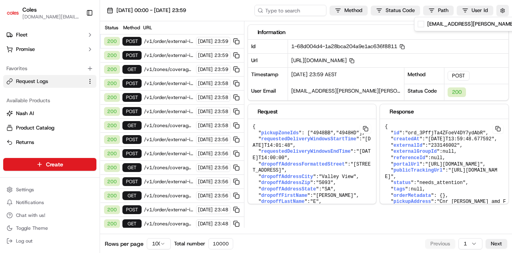
click at [423, 117] on html "Coles wei.ye@coles.com.au Toggle Sidebar Orders Deliveries Control Orchestrate …" at bounding box center [256, 126] width 512 height 253
click at [476, 10] on html "Coles wei.ye@coles.com.au Toggle Sidebar Orders Deliveries Control Orchestrate …" at bounding box center [256, 126] width 512 height 253
click at [503, 12] on html "Coles wei.ye@coles.com.au Toggle Sidebar Orders Deliveries Control Orchestrate …" at bounding box center [256, 126] width 512 height 253
click at [502, 10] on button "button" at bounding box center [503, 10] width 12 height 11
click at [172, 118] on div "200 GET /v1/zones/coverage?city_zipcode=GUMERACHA_5233 21/09/2025 23:58" at bounding box center [172, 125] width 144 height 14
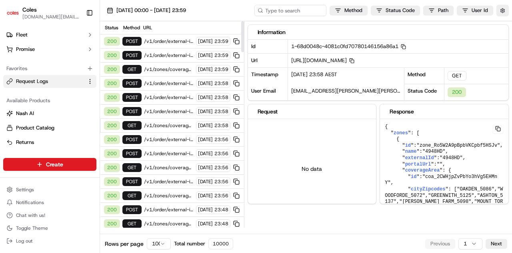
click at [160, 104] on div "200 POST /v1/order/external-identifier/232448314/delivery-window 21/09/2025 23:…" at bounding box center [172, 111] width 144 height 14
click at [169, 71] on span "/v1/zones/coverage?city_zipcode=Charleston_5244" at bounding box center [169, 69] width 50 height 6
click at [187, 128] on div "200 GET /v1/zones/coverage?city_zipcode=GUMERACHA_5233 21/09/2025 23:58" at bounding box center [172, 125] width 144 height 14
click at [162, 150] on span "/v1/order/external-identifier/231181772/delivery-window" at bounding box center [169, 153] width 50 height 6
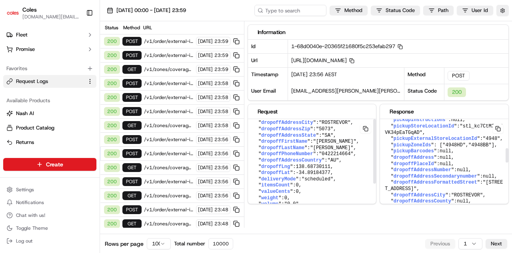
scroll to position [54, 0]
click at [176, 192] on span "/v1/zones/coverage?city_zipcode=Rostrevor_5073" at bounding box center [169, 195] width 50 height 6
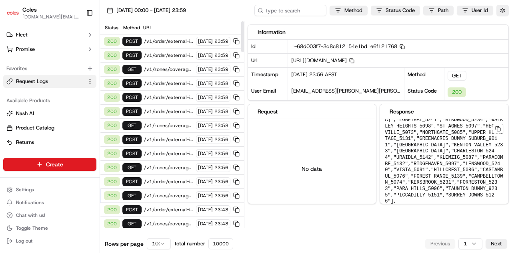
click at [198, 206] on span "21/09/2025" at bounding box center [205, 209] width 15 height 6
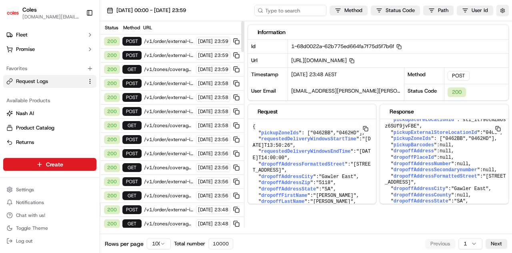
click at [166, 206] on span "/v1/order/external-identifier/232693712/delivery-window" at bounding box center [169, 209] width 50 height 6
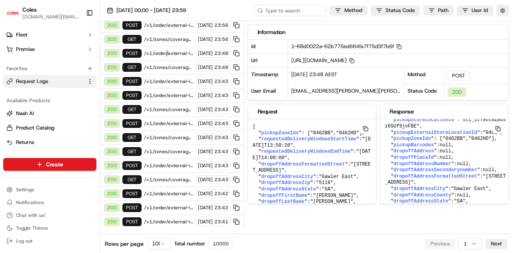
scroll to position [160, 0]
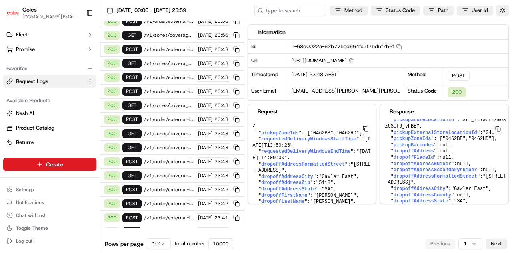
click at [162, 186] on span "/v1/order/external-identifier/232540361/delivery-window/confirm" at bounding box center [169, 189] width 50 height 6
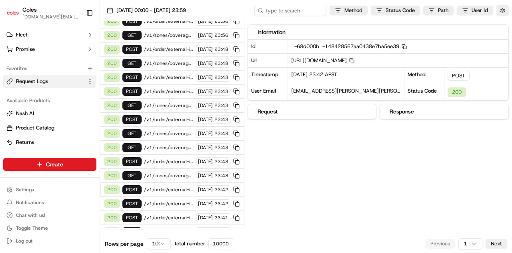
scroll to position [1870, 0]
click at [171, 214] on span "/v1/order/external-identifier/232540361/delivery-window/book" at bounding box center [169, 217] width 50 height 6
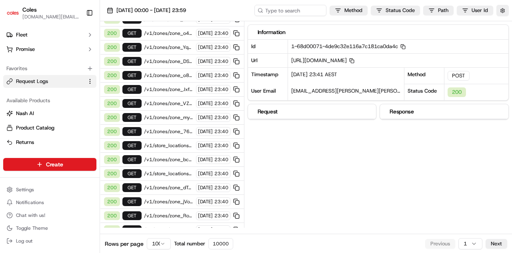
scroll to position [1167, 0]
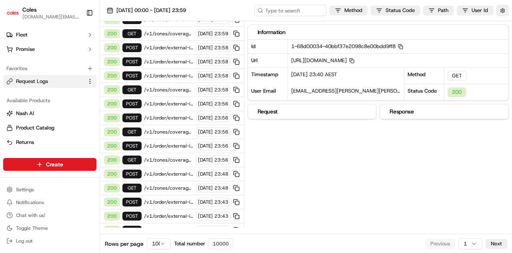
scroll to position [0, 0]
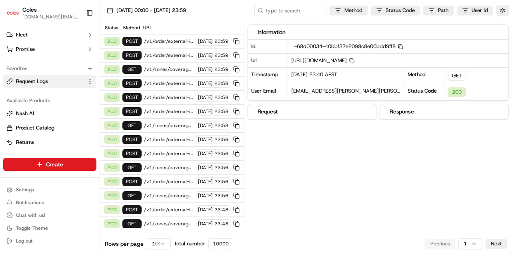
click at [162, 66] on span "/v1/zones/coverage?city_zipcode=Charleston_5244" at bounding box center [169, 69] width 50 height 6
click at [168, 82] on span "/v1/order/external-identifier/232448314/delivery-window/book" at bounding box center [169, 83] width 50 height 6
click at [171, 151] on span "/v1/order/external-identifier/231181772/delivery-window" at bounding box center [169, 153] width 50 height 6
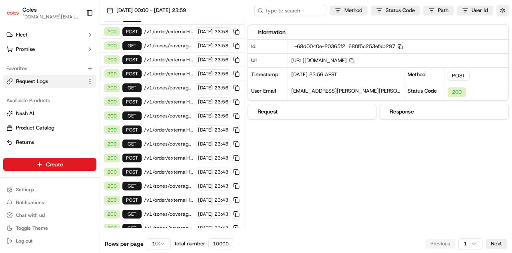
scroll to position [80, 0]
click at [164, 168] on span "/v1/order/external-identifier/231954967/delivery-window" at bounding box center [169, 171] width 50 height 6
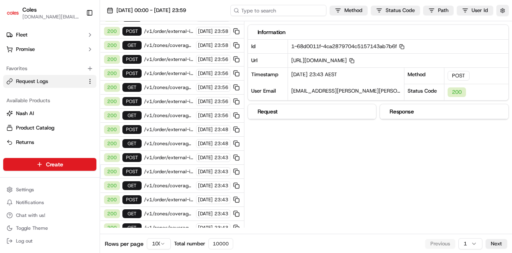
click at [280, 12] on input at bounding box center [279, 10] width 96 height 11
type input "/"
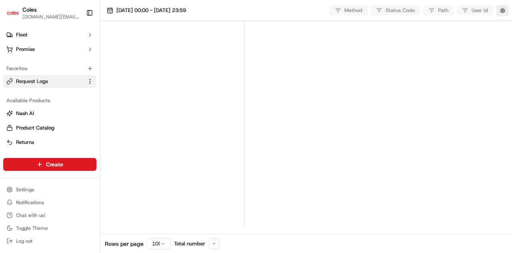
click input "/"
type input "/v"
click input "/v"
type input "/v1"
click at [439, 10] on html "Coles wei.ye@coles.com.au Toggle Sidebar Orders Deliveries Control Orchestrate …" at bounding box center [256, 126] width 512 height 253
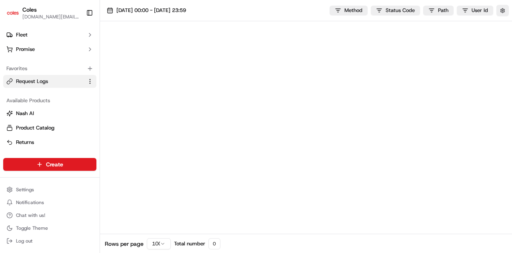
click at [298, 11] on html "Coles wei.ye@coles.com.au Toggle Sidebar Orders Deliveries Control Orchestrate …" at bounding box center [256, 126] width 512 height 253
click input "/v1"
type input "/"
click input
type input "order"
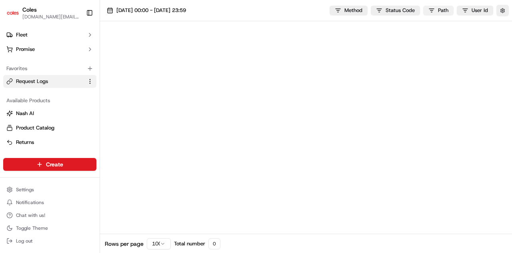
click at [443, 12] on html "Coles wei.ye@coles.com.au Toggle Sidebar Orders Deliveries Control Orchestrate …" at bounding box center [256, 126] width 512 height 253
click at [283, 10] on html "Coles wei.ye@coles.com.au Toggle Sidebar Orders Deliveries Control Orchestrate …" at bounding box center [256, 126] width 512 height 253
click input "order"
type input "orde"
click input "orde"
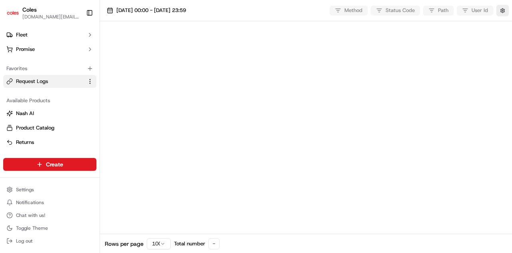
type input "o"
drag, startPoint x: 315, startPoint y: 67, endPoint x: 344, endPoint y: 68, distance: 29.6
click span "https://api.ap-southeast-2.usenash.com/v1/order/external-identifier/233146002/d…"
copy span "233146002"
click input
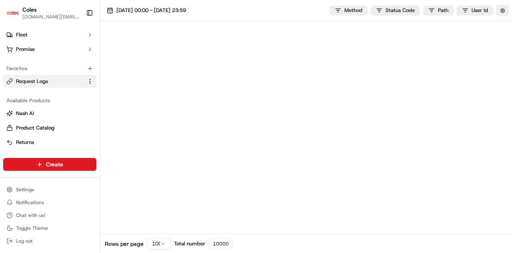
paste input "233146002"
type input "233146002"
click at [502, 12] on button "button" at bounding box center [503, 10] width 12 height 11
click label "Display Only Provider Logs"
click button "Display Only Provider Logs"
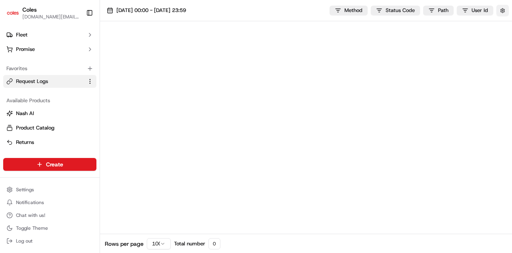
click input "233146002"
type input "23314600"
click input "23314600"
drag, startPoint x: 307, startPoint y: 10, endPoint x: 230, endPoint y: 2, distance: 77.2
click at [230, 2] on div "19/09/2025 00:00 - 21/09/2025 23:59 23314600 Method Status Code Path User Id" at bounding box center [306, 10] width 412 height 21
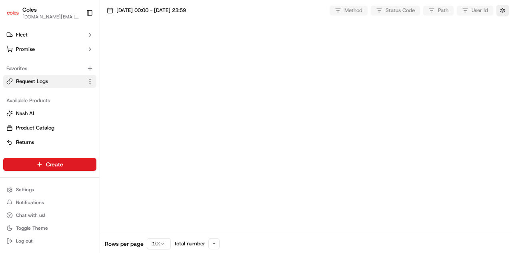
click div
click at [507, 8] on button "button" at bounding box center [503, 10] width 12 height 11
click button "Display Only Provider Logs"
click at [235, 4] on div "19/09/2025 00:00 - 21/09/2025 23:59 Method Status Code Path User Id" at bounding box center [306, 10] width 412 height 21
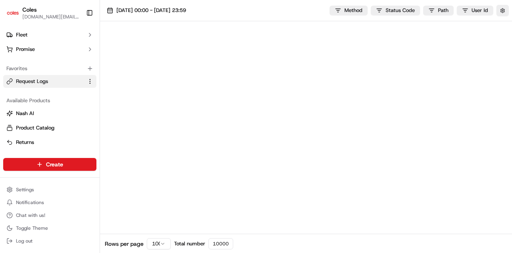
click input
click icon "button"
click input
type input "id"
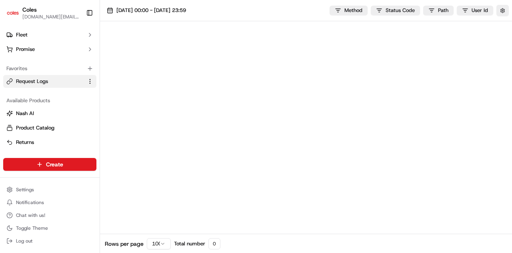
click input "id"
type input "i"
click input
paste input "1-68d004d4-1a28bca204a9e1ac636f8811"
type input "1-68d004d4-1a28bca204a9e1ac636f8811"
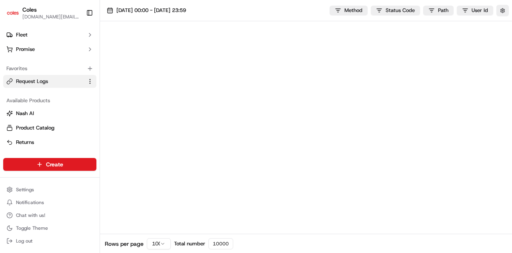
scroll to position [0, 29]
click icon "button"
click icon "Notifications (F8)"
click input "1-68d004d4-1a28bca204a9e1ac636f8811"
drag, startPoint x: 243, startPoint y: 11, endPoint x: 512, endPoint y: 76, distance: 277.0
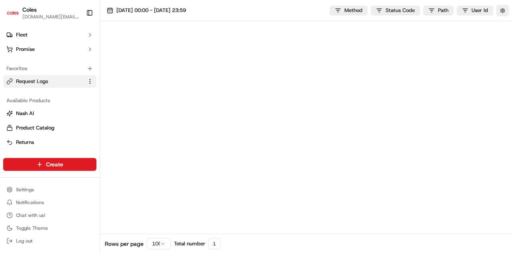
click at [512, 76] on div "19/09/2025 00:00 - 21/09/2025 23:59 1-68d004d4-1a28bca204a9e1ac636f8811 Method …" at bounding box center [306, 116] width 412 height 233
click input
paste input "https://api.ap-southeast-2.usenash.com/v1/order/external-identifier/233146002/d…"
type input "https://api.ap-southeast-2.usenash.com/v1/order/external-identifier/233146002/d…"
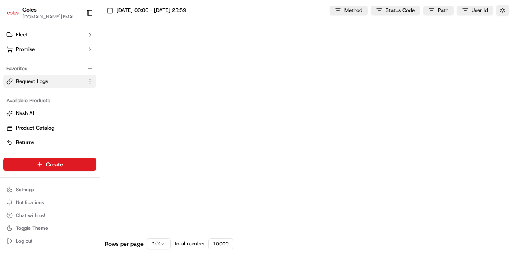
scroll to position [0, 154]
click input "https://api.ap-southeast-2.usenash.com/v1/order/external-identifier/233146002/d…"
drag, startPoint x: 295, startPoint y: 12, endPoint x: 477, endPoint y: 60, distance: 188.1
click at [477, 60] on div "19/09/2025 00:00 - 21/09/2025 23:59 https://api.ap-southeast-2.usenash.com/v1/o…" at bounding box center [306, 116] width 412 height 233
click input "https://api.ap-southeast-2.usenash.com/v1/order/external-identifier/233146002/d…"
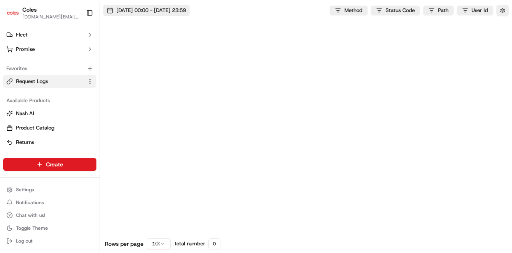
scroll to position [0, 0]
drag, startPoint x: 252, startPoint y: 10, endPoint x: 178, endPoint y: 9, distance: 74.1
click at [178, 10] on div "19/09/2025 00:00 - 21/09/2025 23:59 https://api.ap-southeast-2.usenash.com/v1/o…" at bounding box center [306, 10] width 412 height 21
type input "233146002/delivery-window"
click input "233146002/delivery-window"
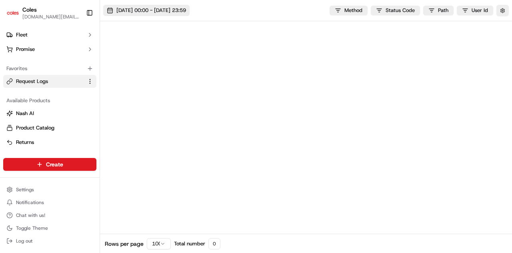
drag, startPoint x: 272, startPoint y: 12, endPoint x: 425, endPoint y: 45, distance: 157.1
click at [425, 45] on div "19/09/2025 00:00 - 21/09/2025 23:59 233146002/delivery-window Method Status Cod…" at bounding box center [306, 116] width 412 height 233
type input "233146002"
click input "233146002"
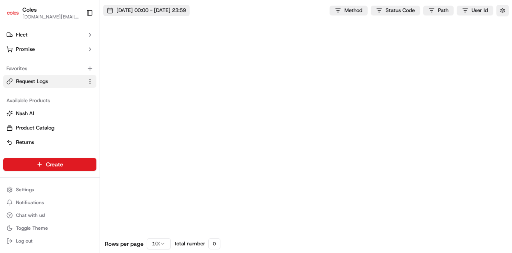
type input "*233146002"
click input "*233146002"
type input "*233146002*"
drag, startPoint x: 304, startPoint y: 12, endPoint x: 232, endPoint y: 21, distance: 73.0
click at [183, 2] on div "19/09/2025 00:00 - 21/09/2025 23:59 *233146002* Method Status Code Path User Id" at bounding box center [306, 10] width 412 height 21
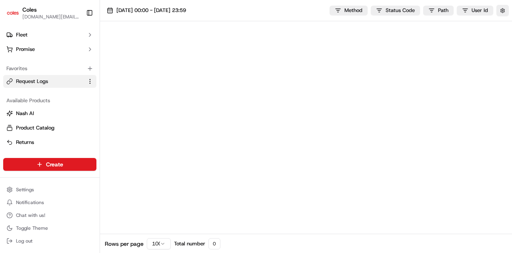
click div "No Matching Data Please, refine the filters"
drag, startPoint x: 314, startPoint y: 9, endPoint x: 228, endPoint y: 4, distance: 85.8
click at [229, 4] on div "19/09/2025 00:00 - 21/09/2025 23:59 *233146002* Method Status Code Path User Id" at bounding box center [306, 10] width 412 height 21
click button
click input
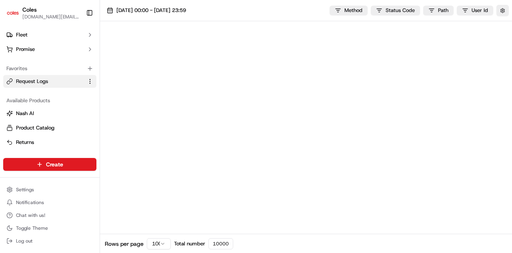
paste input "{"id":"ord_3PffjTa4ZFoeV4DY7ydAbR","createdAt":"2025-09-21T13:59:48.677592","ex…"
type input "{"id":"ord_3PffjTa4ZFoeV4DY7ydAbR","createdAt":"2025-09-21T13:59:48.677592","ex…"
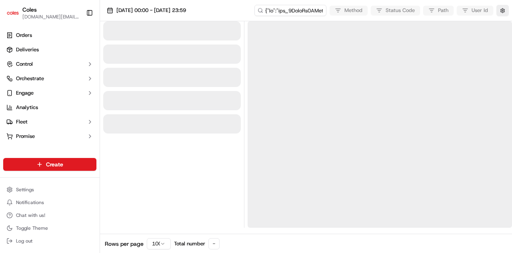
scroll to position [87, 0]
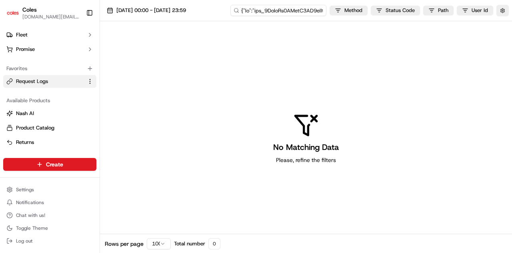
click at [280, 9] on input at bounding box center [279, 10] width 96 height 11
drag, startPoint x: 255, startPoint y: 10, endPoint x: 222, endPoint y: 8, distance: 33.3
click at [223, 8] on div "[DATE] 00:00 - [DATE] 23:59 Method Status Code Path User Id" at bounding box center [306, 10] width 412 height 21
type input "ord_3PffjTa4ZFoeV4DY7ydAbR","createdAt":"[DATE]T13:59:48.677592","externalId":"…"
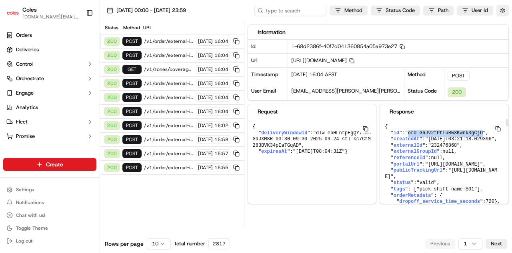
drag, startPoint x: 410, startPoint y: 138, endPoint x: 476, endPoint y: 138, distance: 66.4
click at [476, 136] on span ""ord_G6Jv2tPtFuBw3Kwnk3gCjU"" at bounding box center [445, 133] width 81 height 6
copy span "ord_G6Jv2tPtFuBw3Kwnk3gCjU"
click at [285, 10] on input at bounding box center [279, 10] width 96 height 11
paste input "ord_G6Jv2tPtFuBw3Kwnk3gCjU"
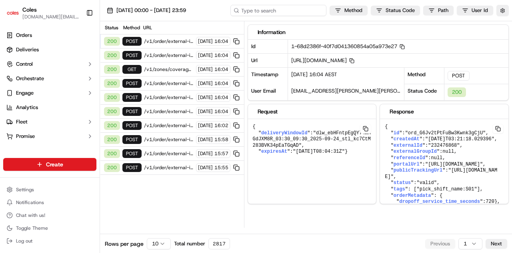
type input "ord_G6Jv2tPtFuBw3Kwnk3gCjU"
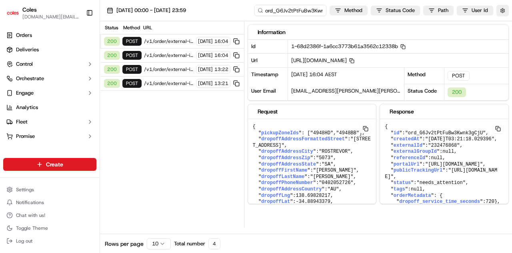
drag, startPoint x: 314, startPoint y: 68, endPoint x: 344, endPoint y: 66, distance: 30.1
click at [344, 64] on span "https://api.ap-southeast-2.usenash.com/v1/order/external-identifier/232476868/d…" at bounding box center [322, 60] width 63 height 7
copy span "232476868"
click at [268, 12] on input "ord_G6Jv2tPtFuBw3Kwnk3gCjU" at bounding box center [279, 10] width 96 height 11
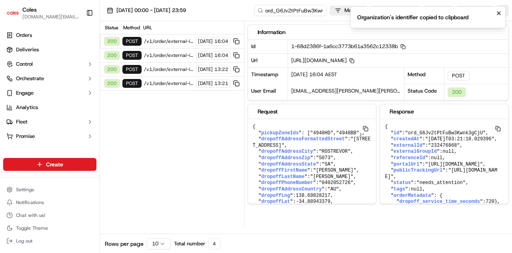
drag, startPoint x: 5, startPoint y: 13, endPoint x: 175, endPoint y: 140, distance: 212.5
click at [175, 140] on div "Status Method URL 200 POST /v1/order/external-identifier/232476868/delivery-win…" at bounding box center [172, 124] width 144 height 206
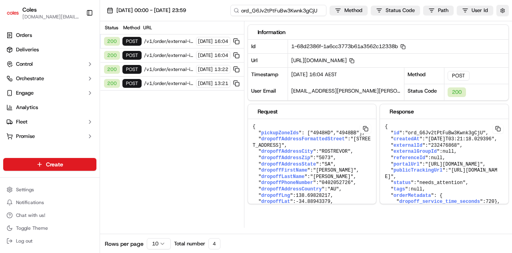
drag, startPoint x: 265, startPoint y: 12, endPoint x: 512, endPoint y: 51, distance: 249.6
click at [512, 51] on div "23/09/2025 00:00 - 23/09/2025 23:59 ord_G6Jv2tPtFuBw3Kwnk3gCjU Method Status Co…" at bounding box center [306, 116] width 412 height 233
type input "ord"
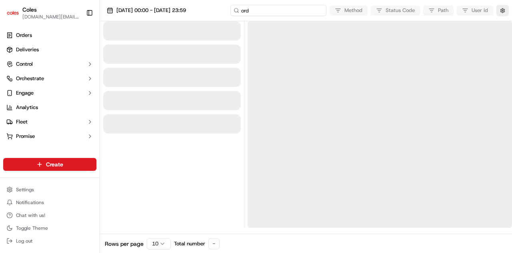
click at [290, 11] on input "ord" at bounding box center [279, 10] width 96 height 11
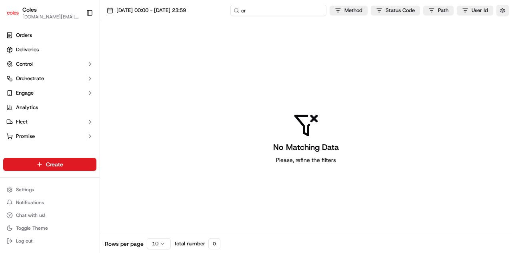
type input "o"
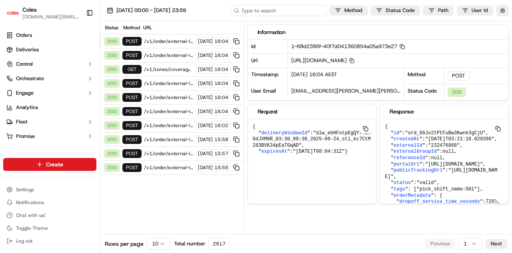
click at [290, 11] on input at bounding box center [279, 10] width 96 height 11
paste input "org_iwrdmP"
type input "org_iwrdmP"
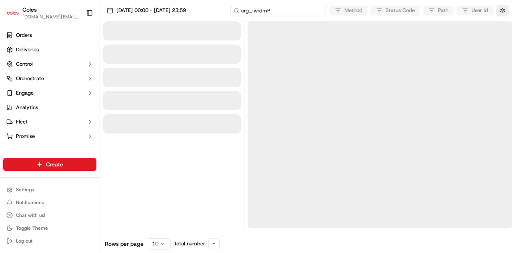
click at [301, 8] on input "org_iwrdmP" at bounding box center [279, 10] width 96 height 11
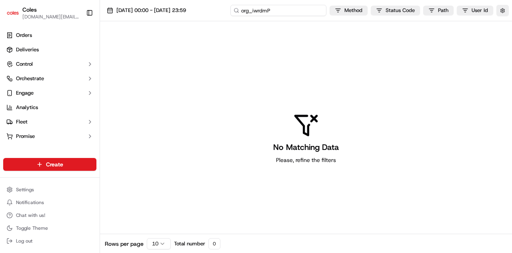
type input "org_iwrdm"
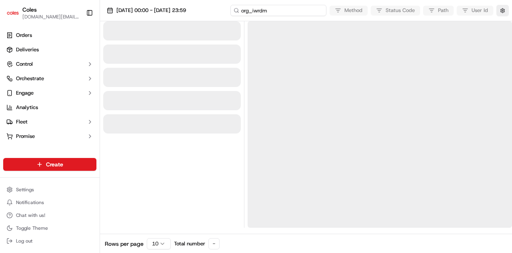
click at [301, 8] on input "org_iwrdm" at bounding box center [279, 10] width 96 height 11
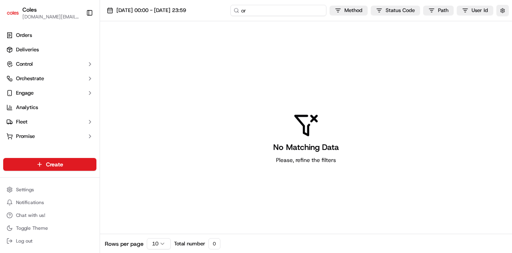
type input "o"
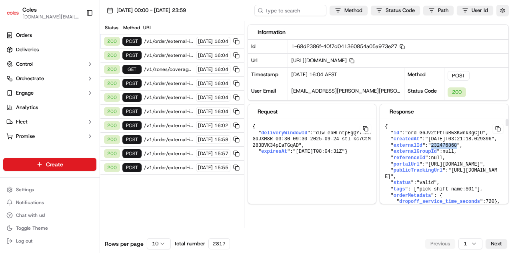
drag, startPoint x: 430, startPoint y: 150, endPoint x: 453, endPoint y: 152, distance: 22.9
click at [453, 148] on span ""232476868"" at bounding box center [444, 145] width 32 height 6
copy span "232476868"
click at [280, 14] on input at bounding box center [279, 10] width 96 height 11
paste input "232476868"
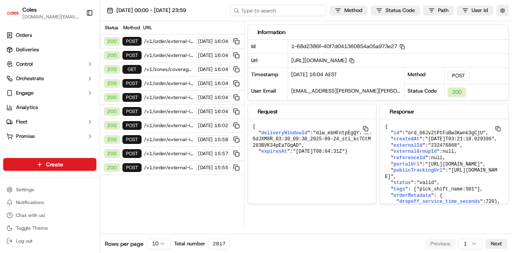
type input "232476868"
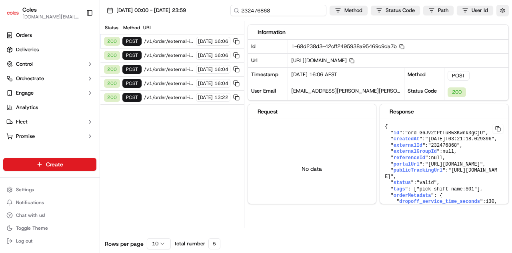
drag, startPoint x: 303, startPoint y: 10, endPoint x: 228, endPoint y: 2, distance: 74.9
click at [228, 2] on div "23/09/2025 00:00 - 23/09/2025 23:59 232476868 Method Status Code Path User Id" at bounding box center [306, 10] width 412 height 21
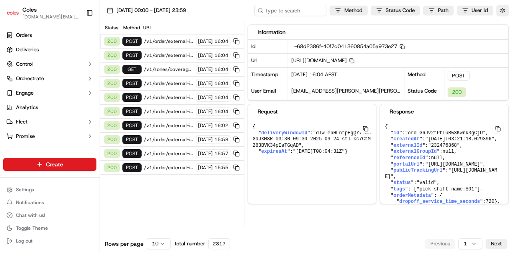
click at [231, 7] on div "23/09/2025 00:00 - 23/09/2025 23:59 Method Status Code Path User Id" at bounding box center [306, 10] width 412 height 21
click at [157, 247] on html "Coles wei.ye@coles.com.au Toggle Sidebar Orders Deliveries Control Orchestrate …" at bounding box center [256, 126] width 512 height 253
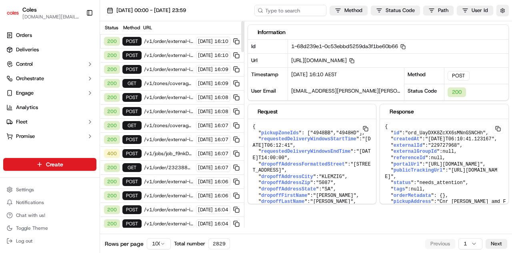
click at [164, 84] on span "/v1/zones/coverage?city_zipcode=Woodside_5244" at bounding box center [169, 83] width 50 height 6
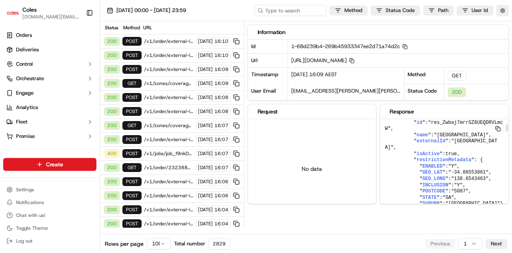
scroll to position [921, 0]
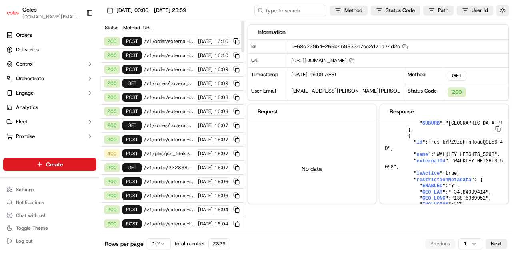
click at [158, 110] on span "/v1/order/external-identifier/233266208/delivery-window" at bounding box center [169, 111] width 50 height 6
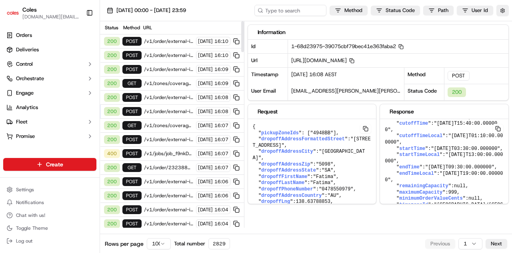
click at [170, 80] on span "/v1/zones/coverage?city_zipcode=Woodside_5244" at bounding box center [169, 83] width 50 height 6
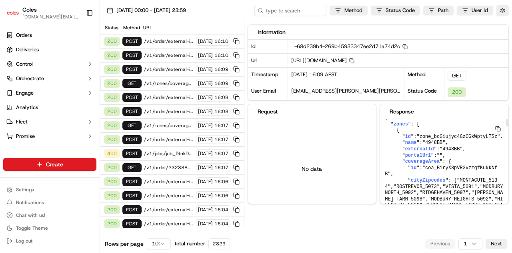
scroll to position [0, 0]
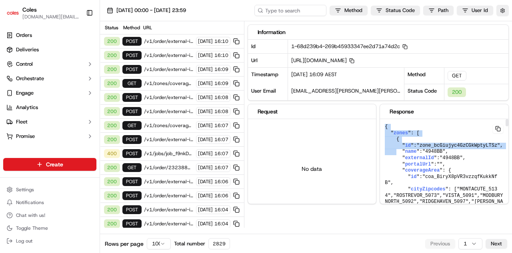
drag, startPoint x: 385, startPoint y: 134, endPoint x: 396, endPoint y: 159, distance: 27.2
click at [497, 133] on button at bounding box center [498, 129] width 11 height 10
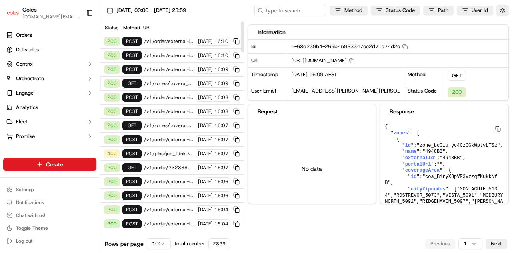
click at [166, 81] on span "/v1/zones/coverage?city_zipcode=Woodside_5244" at bounding box center [169, 83] width 50 height 6
click at [158, 80] on span "/v1/zones/coverage?city_zipcode=Woodside_5244" at bounding box center [169, 83] width 50 height 6
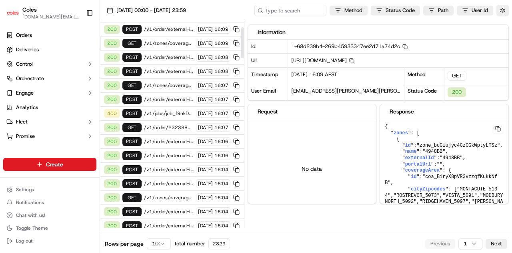
click at [159, 112] on span "/v1/jobs/job_f9nkDHfcLzCFs9PnndcBJ7/cfg_XBYykPHDubk8fALA9RX6oc/cancel" at bounding box center [169, 113] width 50 height 6
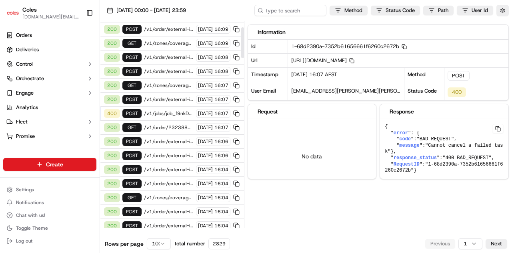
click at [169, 194] on span "/v1/zones/coverage?city_zipcode=ROSTREVOR_5073" at bounding box center [169, 197] width 50 height 6
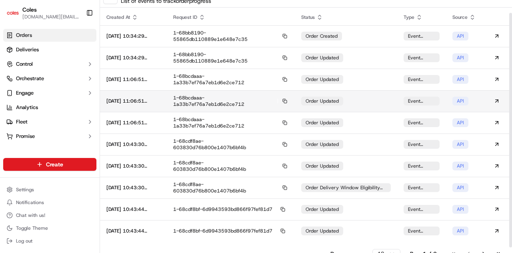
scroll to position [20, 0]
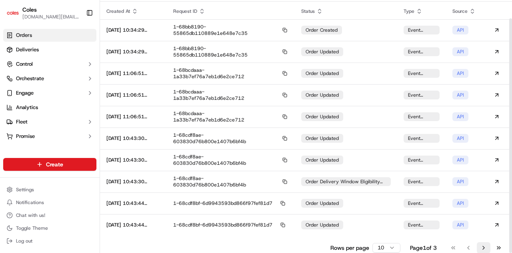
click at [487, 250] on button "Go to next page" at bounding box center [484, 247] width 14 height 11
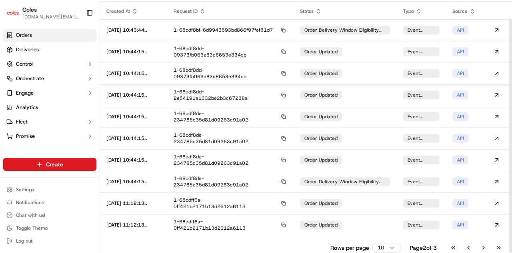
click at [487, 248] on button "Go to next page" at bounding box center [484, 247] width 14 height 11
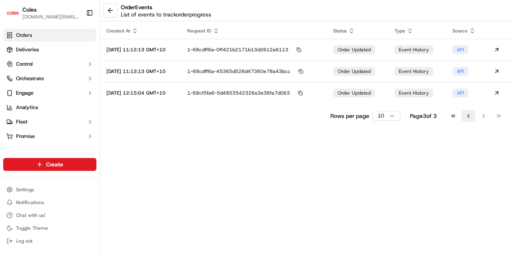
click at [468, 119] on button "Go to previous page" at bounding box center [469, 115] width 14 height 11
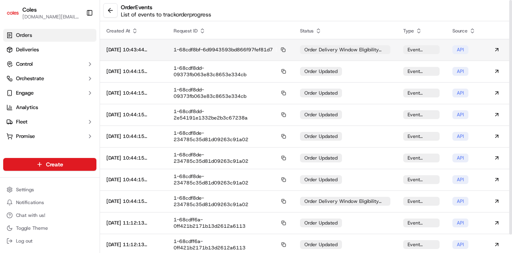
click at [216, 51] on div "1-68cdf8bf-6d9943593bd866f97fef81d7" at bounding box center [231, 49] width 114 height 7
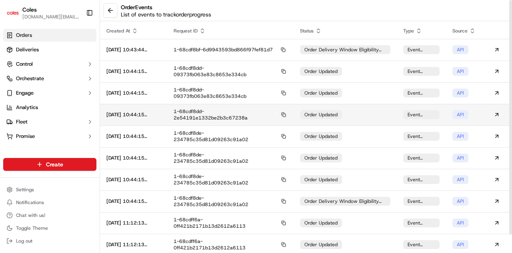
click at [220, 111] on div "1-68cdf8dd-2e54191e1332be2b3c67238a" at bounding box center [231, 114] width 114 height 13
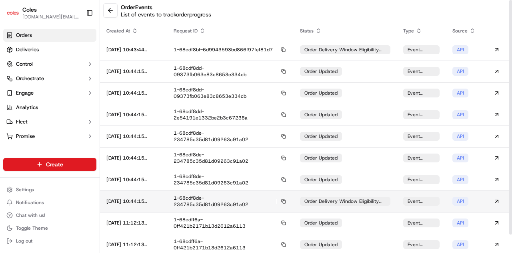
click at [226, 206] on div "1-68cdf8de-234785c35d81d09263c91a02" at bounding box center [231, 201] width 114 height 13
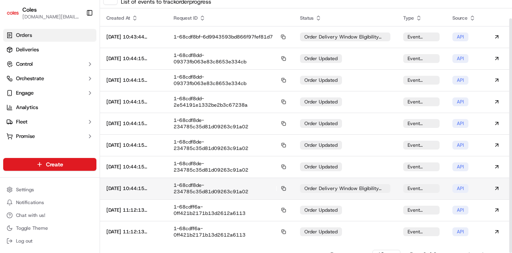
scroll to position [20, 0]
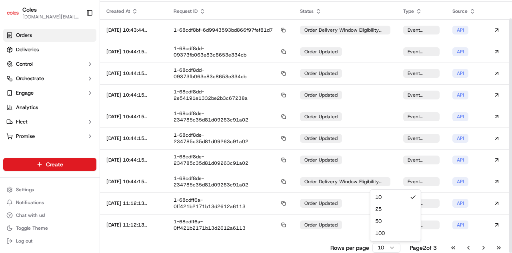
click at [391, 246] on html "Coles [DOMAIN_NAME][EMAIL_ADDRESS][PERSON_NAME][DOMAIN_NAME] Toggle Sidebar Ord…" at bounding box center [256, 126] width 512 height 253
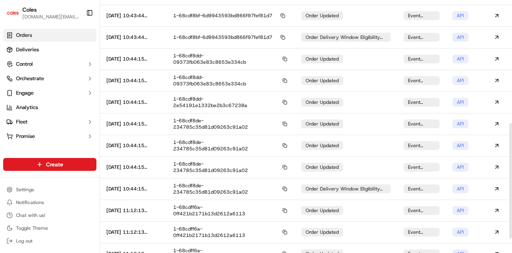
scroll to position [301, 0]
